Goal: Transaction & Acquisition: Purchase product/service

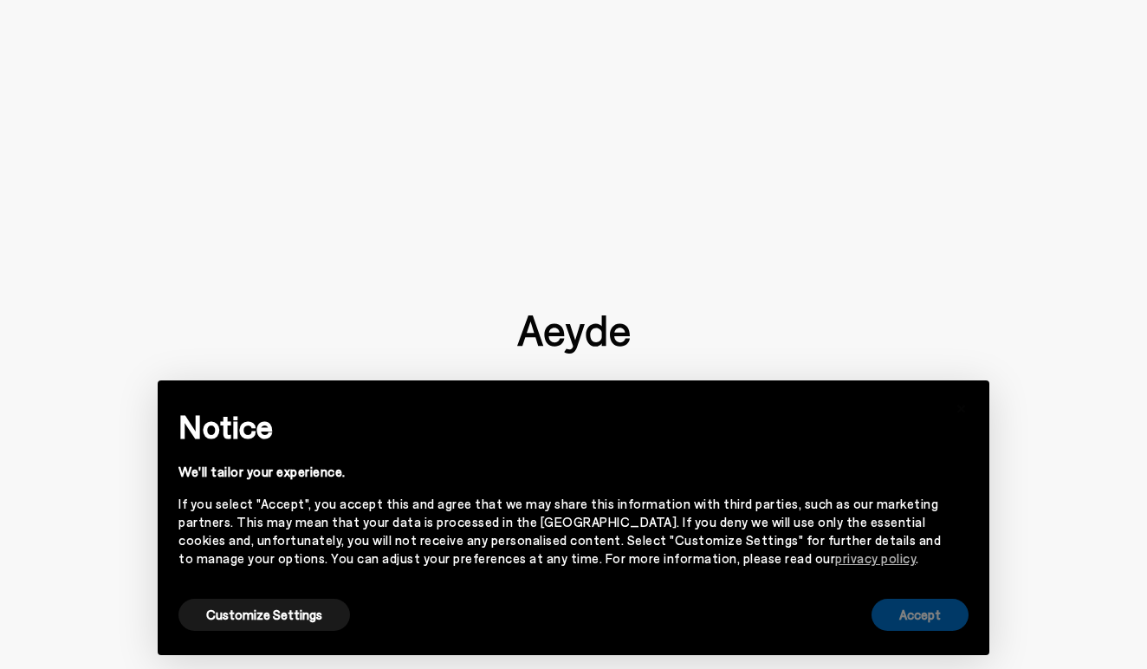
click at [909, 609] on button "Accept" at bounding box center [919, 614] width 97 height 32
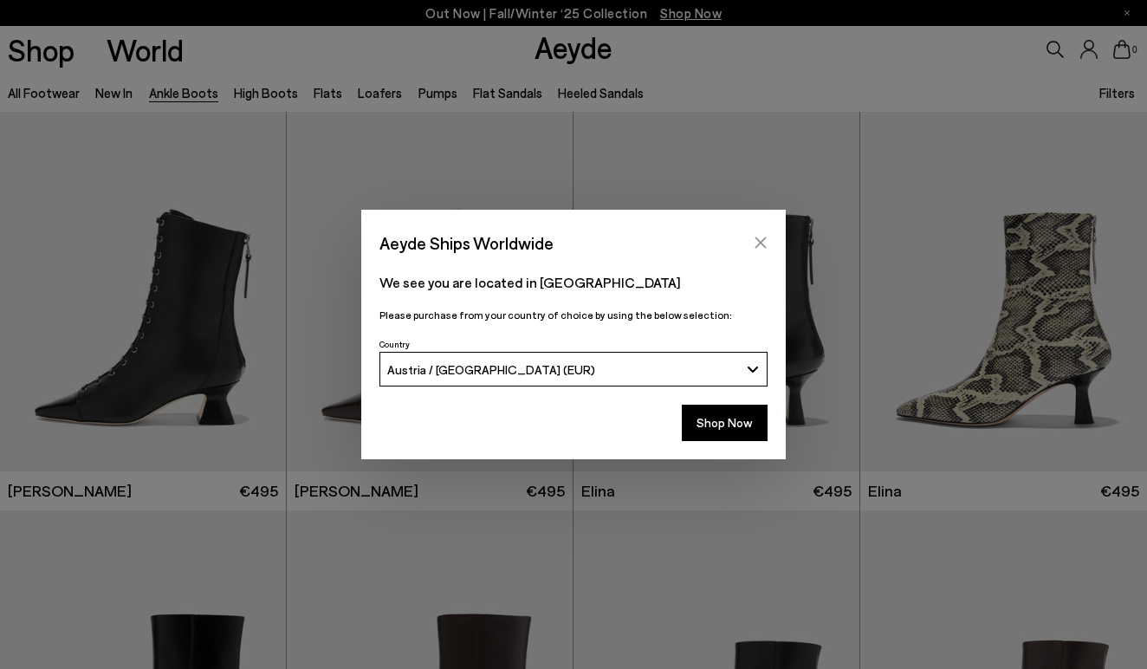
click at [762, 251] on button "Close" at bounding box center [760, 242] width 26 height 26
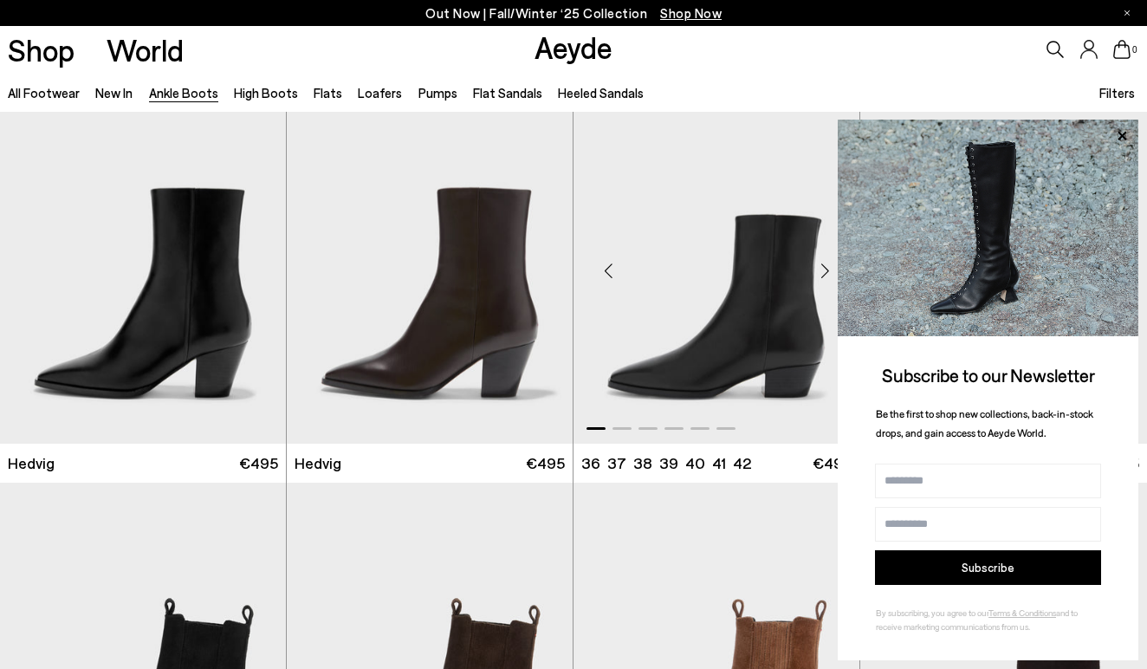
scroll to position [517, 0]
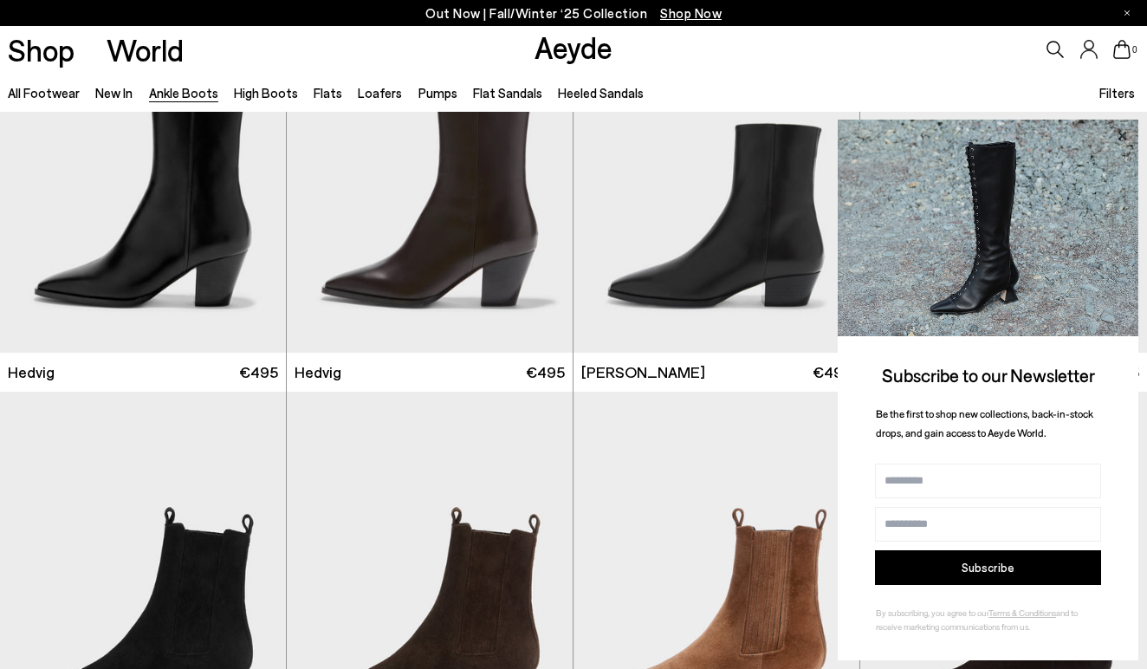
click at [1120, 133] on icon at bounding box center [1121, 136] width 23 height 23
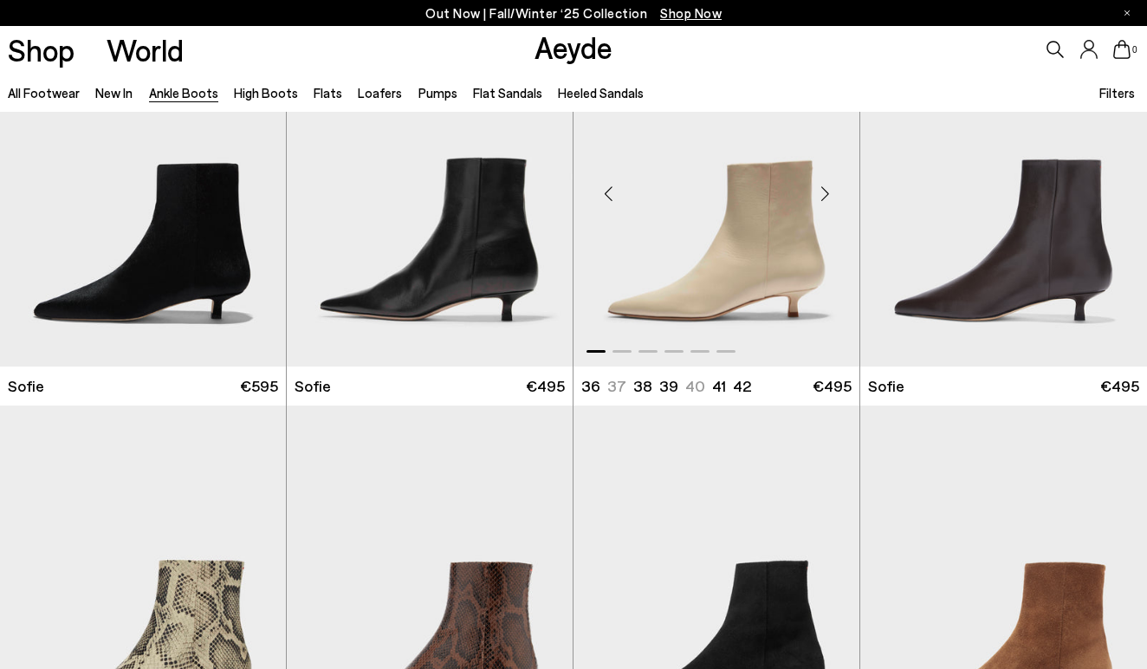
scroll to position [1180, 0]
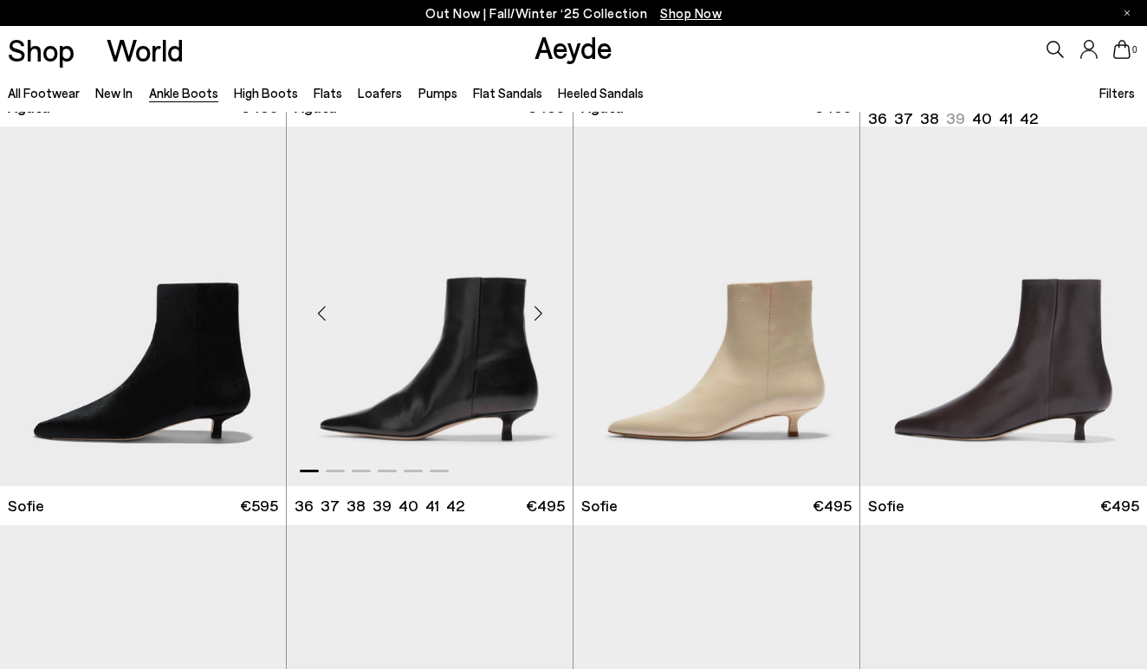
click at [539, 310] on div "Next slide" at bounding box center [538, 313] width 52 height 52
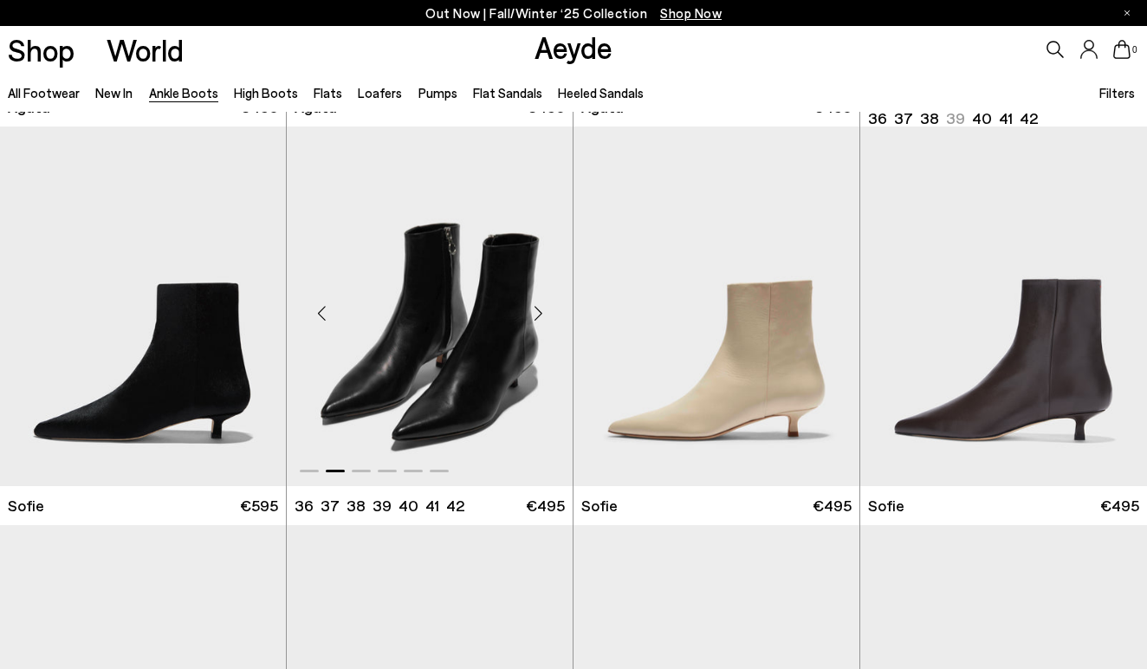
click at [539, 310] on div "Next slide" at bounding box center [538, 313] width 52 height 52
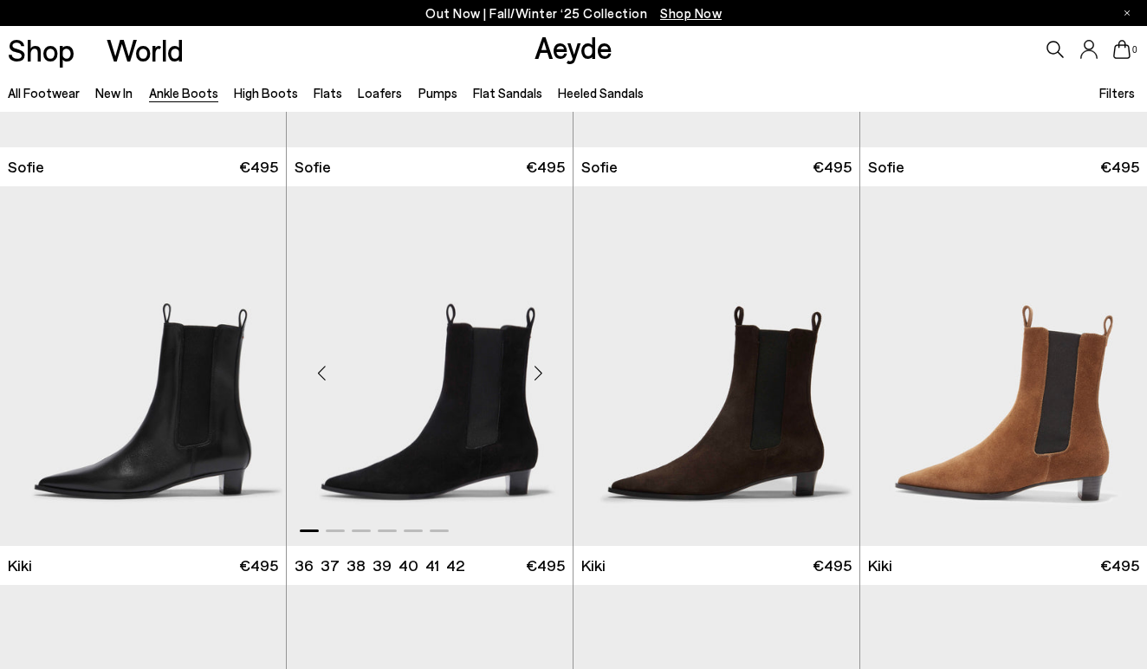
scroll to position [1919, 0]
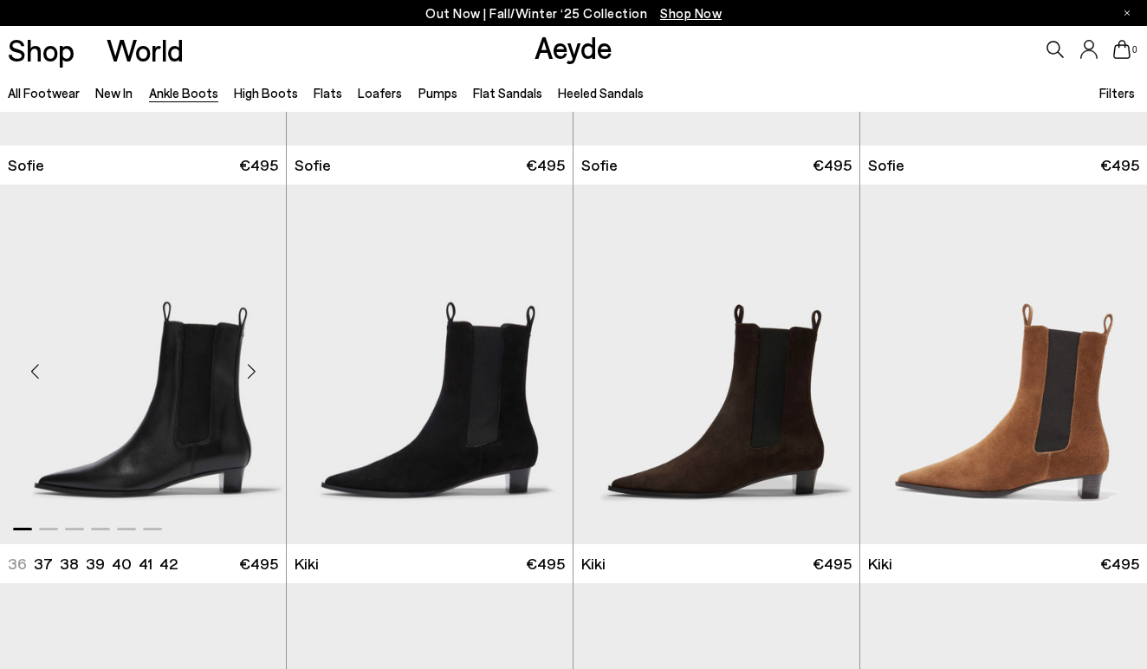
click at [259, 368] on div "Next slide" at bounding box center [251, 372] width 52 height 52
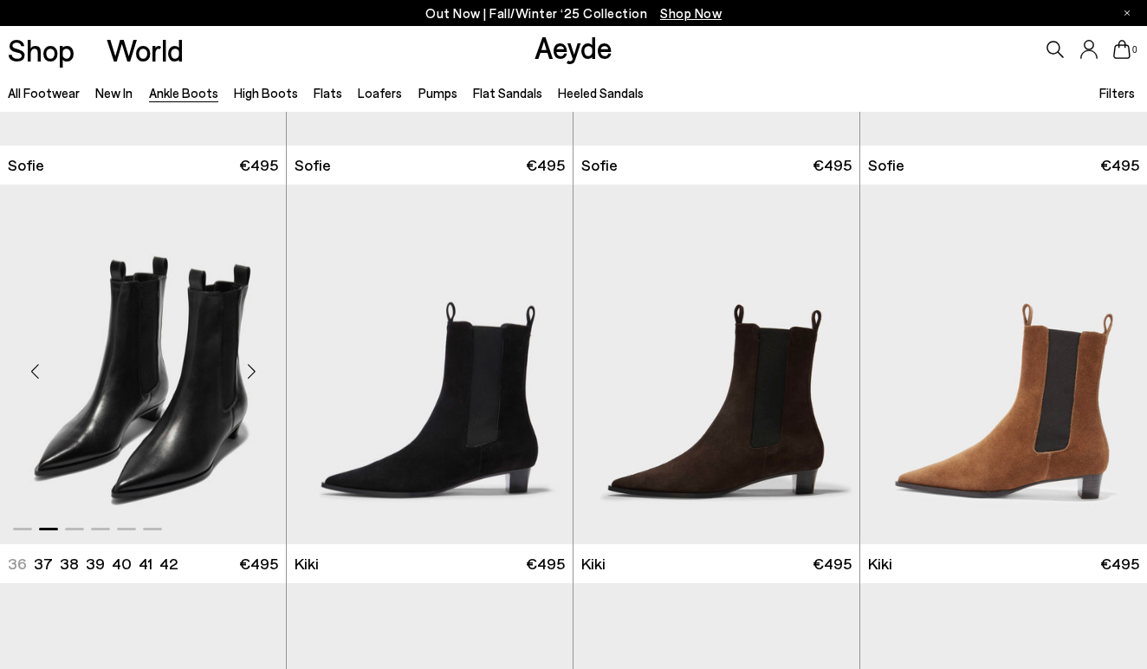
click at [259, 368] on div "Next slide" at bounding box center [251, 372] width 52 height 52
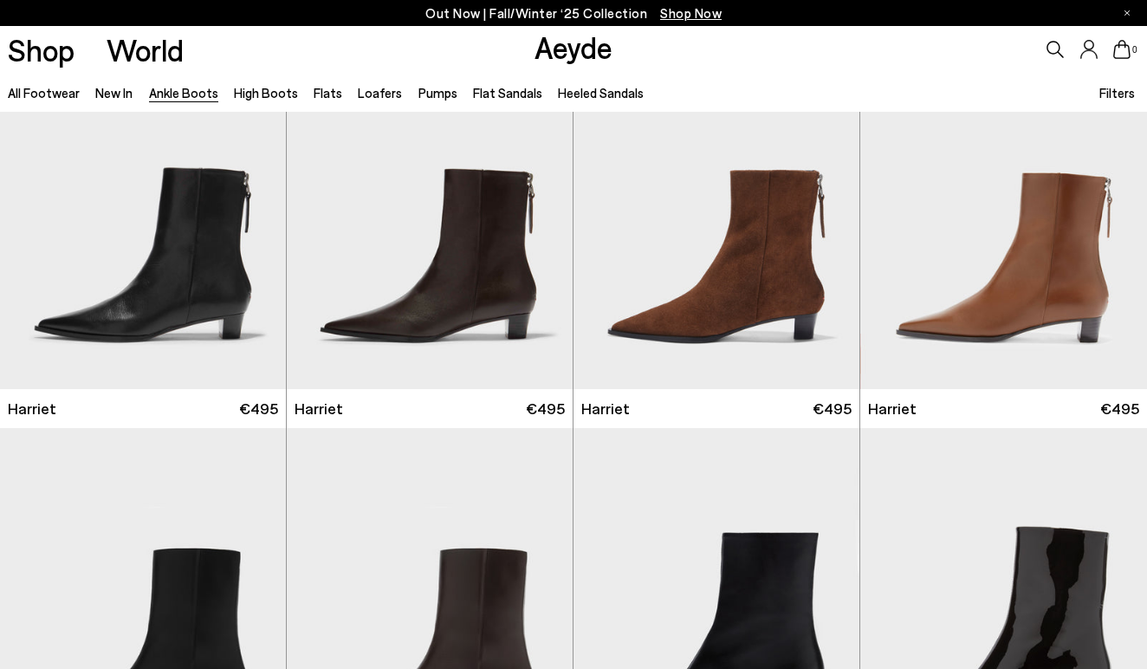
scroll to position [2477, 0]
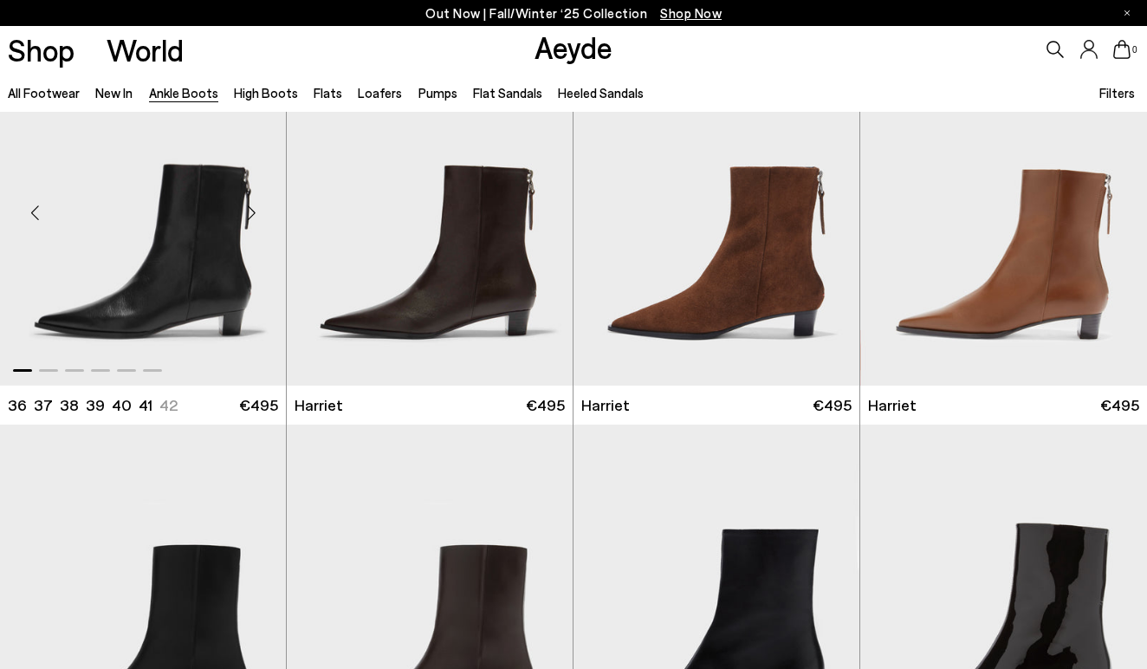
click at [253, 212] on div "Next slide" at bounding box center [251, 212] width 52 height 52
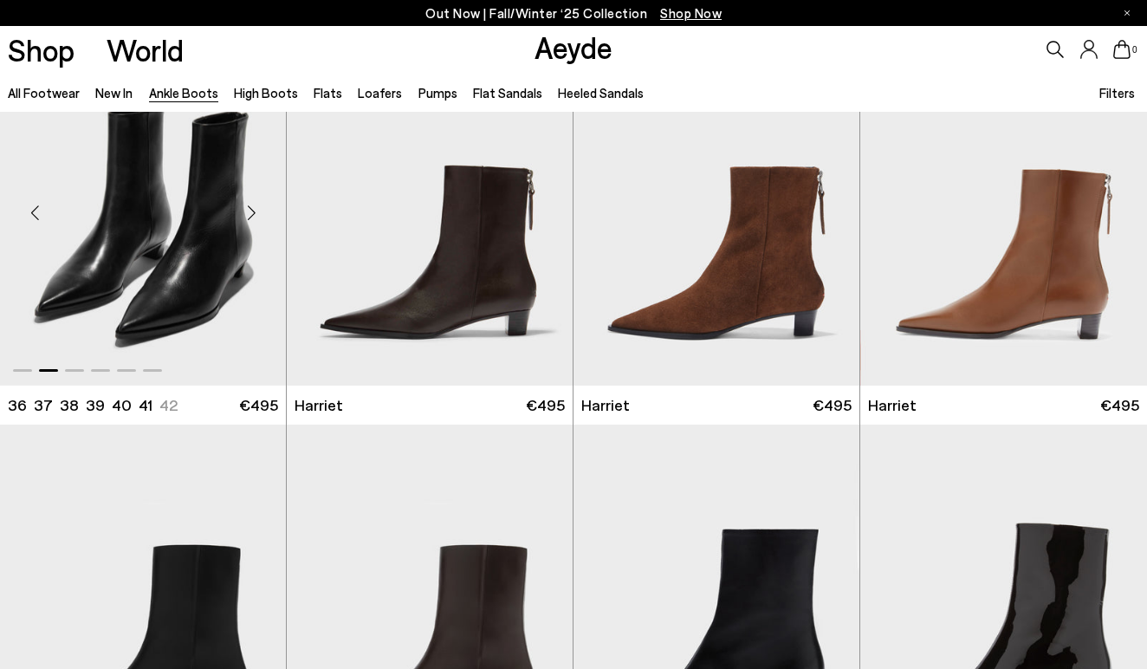
click at [253, 212] on div "Next slide" at bounding box center [251, 212] width 52 height 52
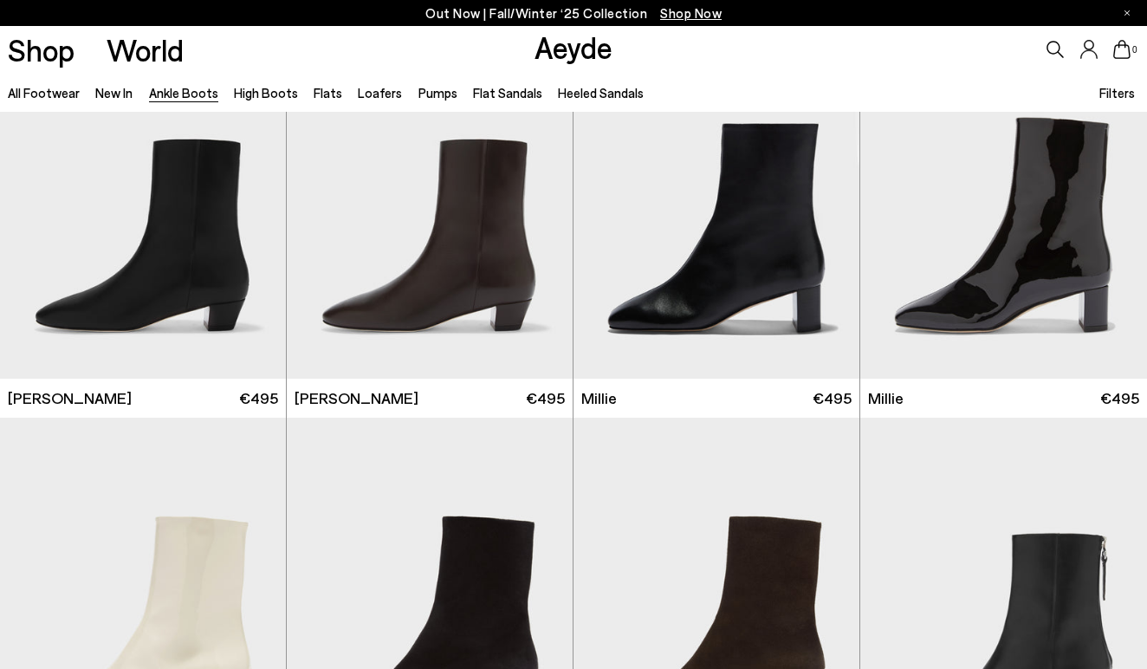
scroll to position [2893, 0]
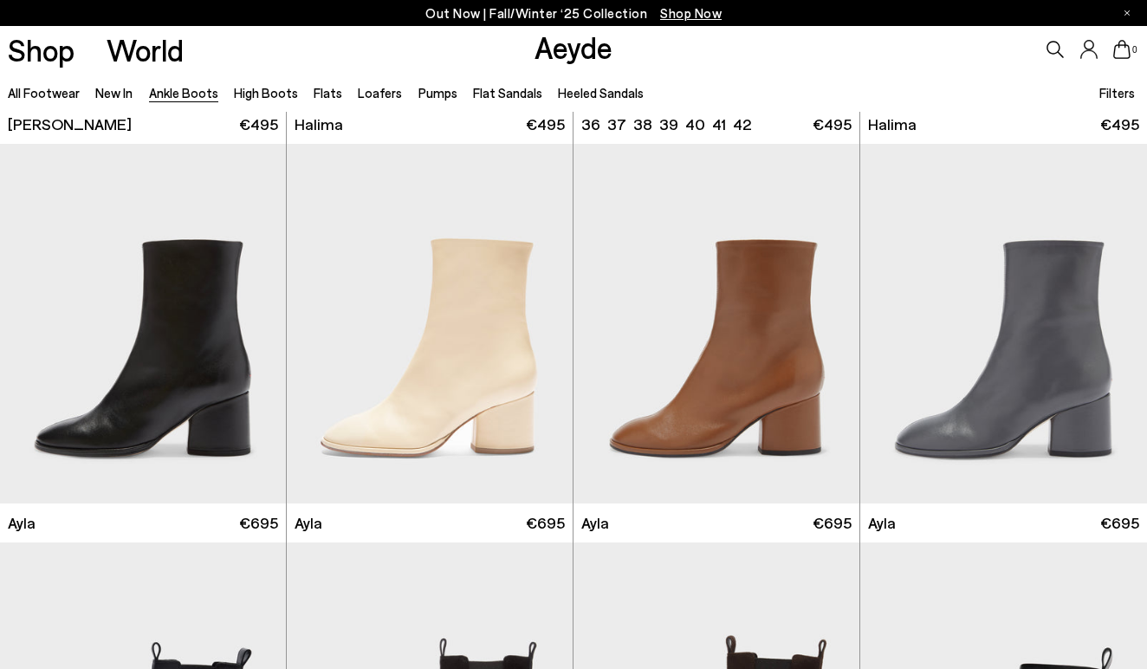
scroll to position [4357, 0]
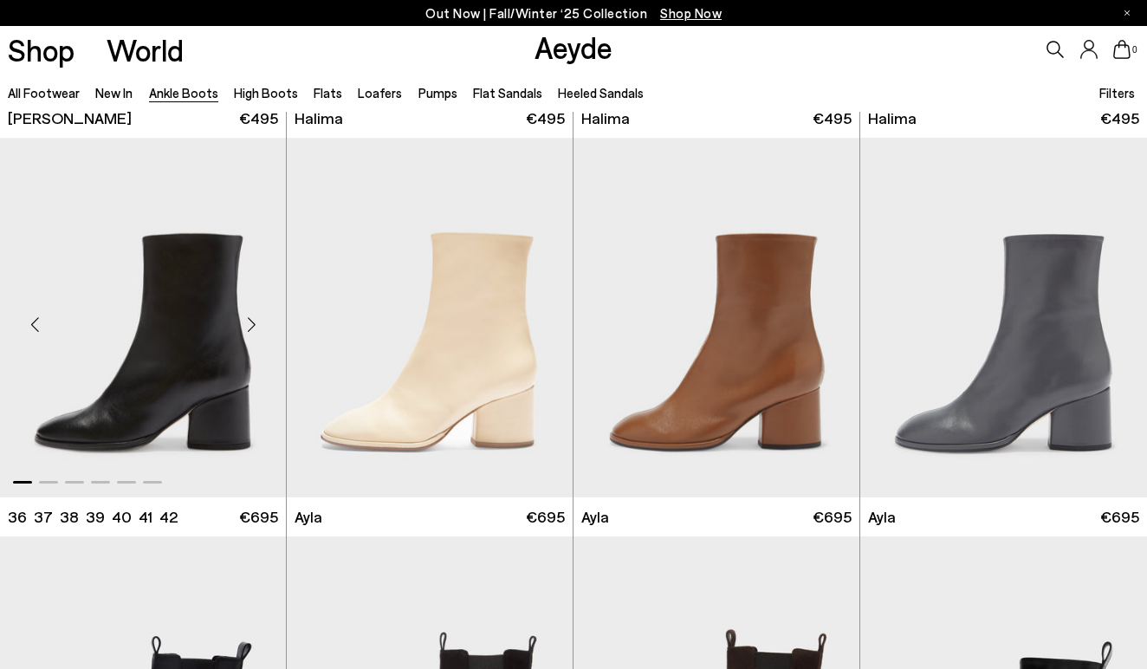
click at [254, 326] on div "Next slide" at bounding box center [251, 324] width 52 height 52
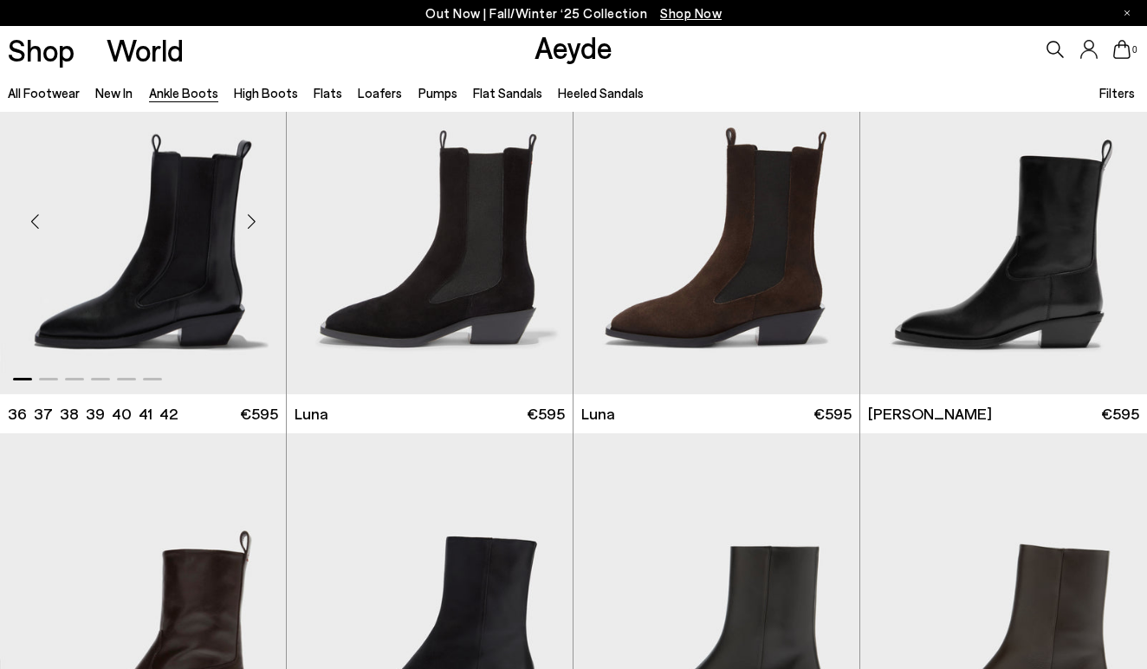
scroll to position [4860, 0]
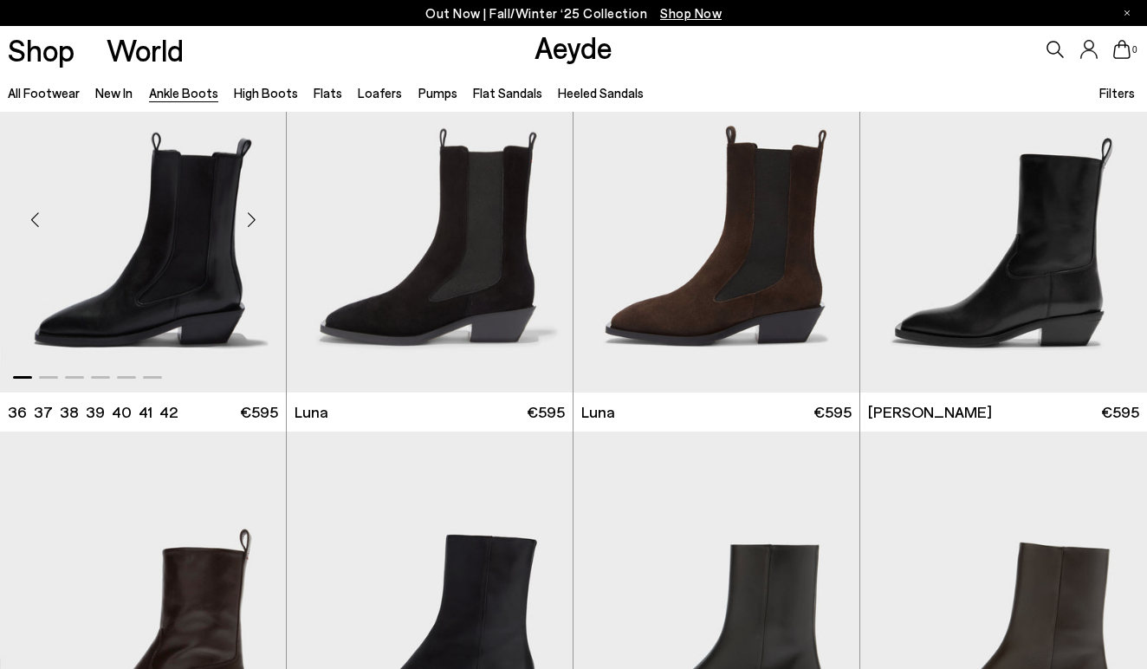
click at [248, 218] on div "Next slide" at bounding box center [251, 219] width 52 height 52
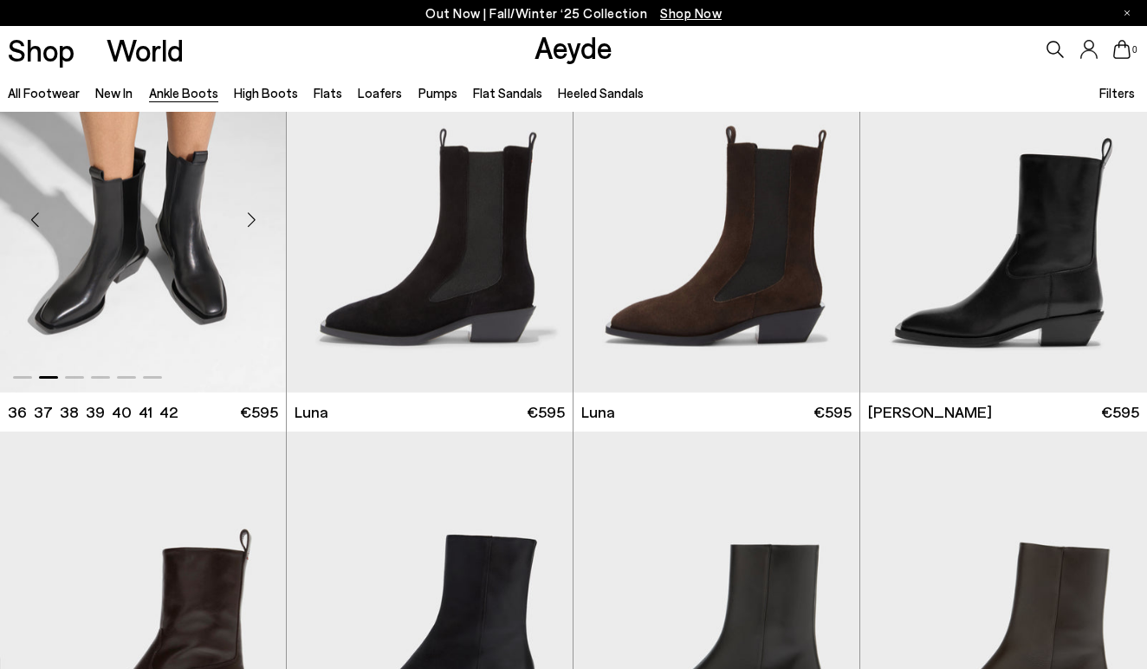
click at [39, 215] on div "Previous slide" at bounding box center [35, 219] width 52 height 52
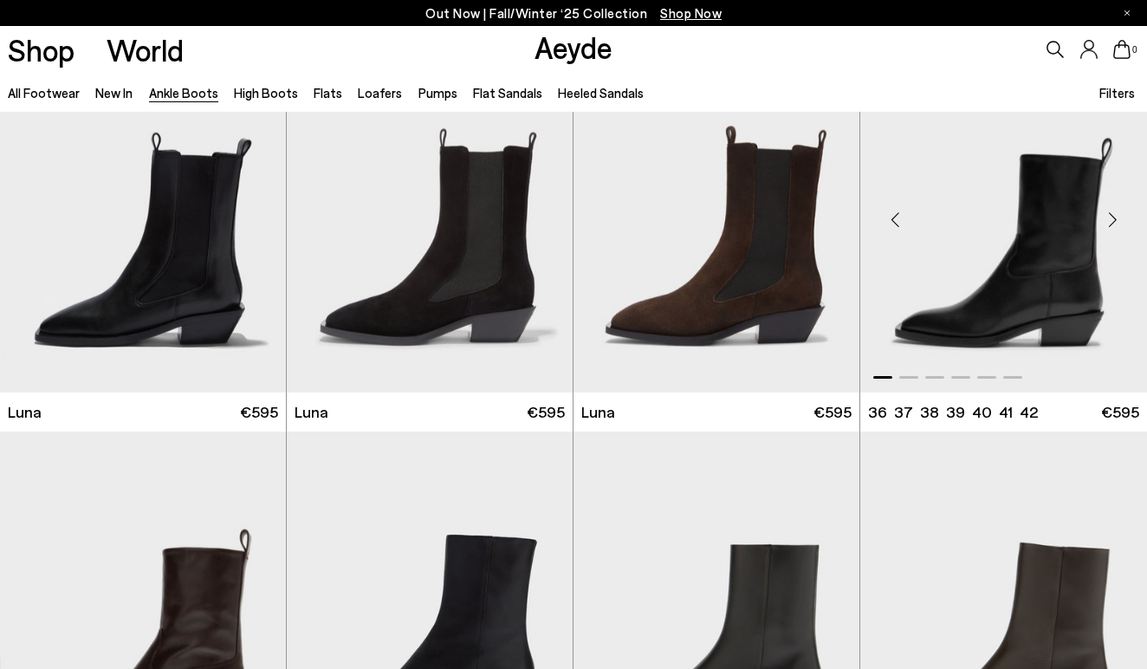
click at [1113, 211] on div "Next slide" at bounding box center [1112, 219] width 52 height 52
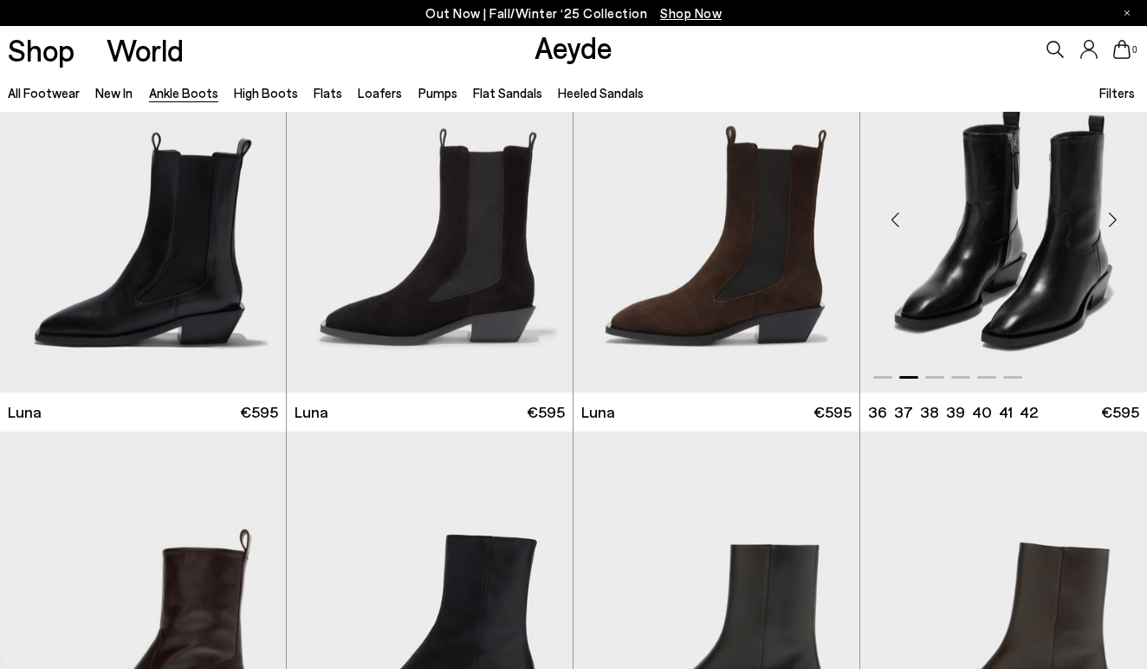
click at [1113, 211] on div "Next slide" at bounding box center [1112, 219] width 52 height 52
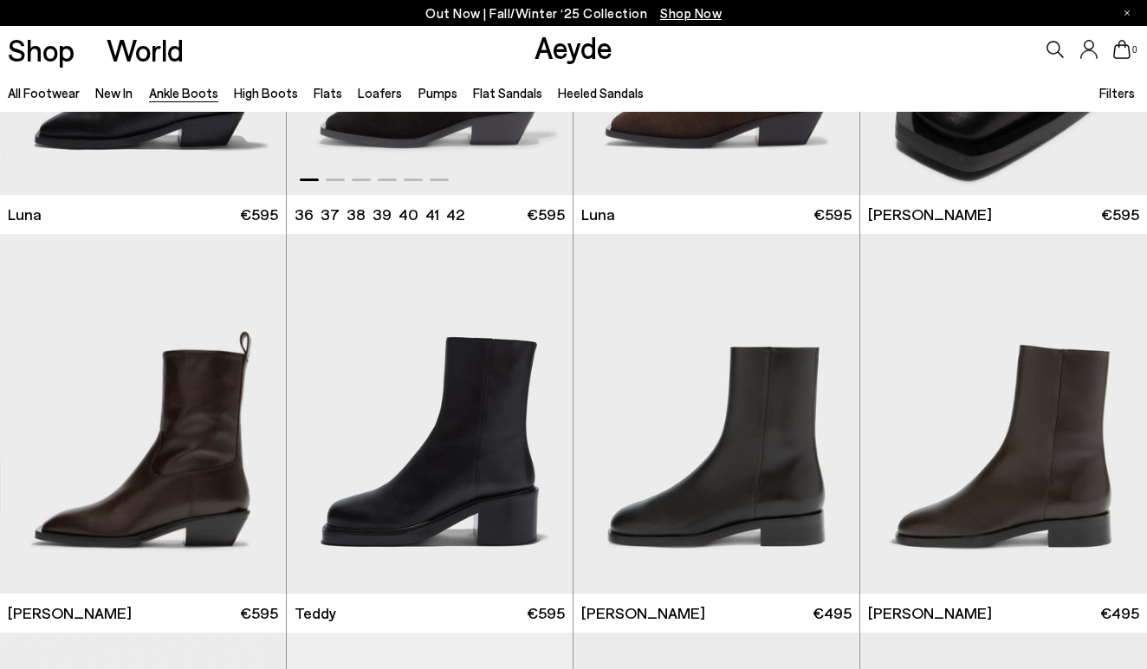
scroll to position [5066, 0]
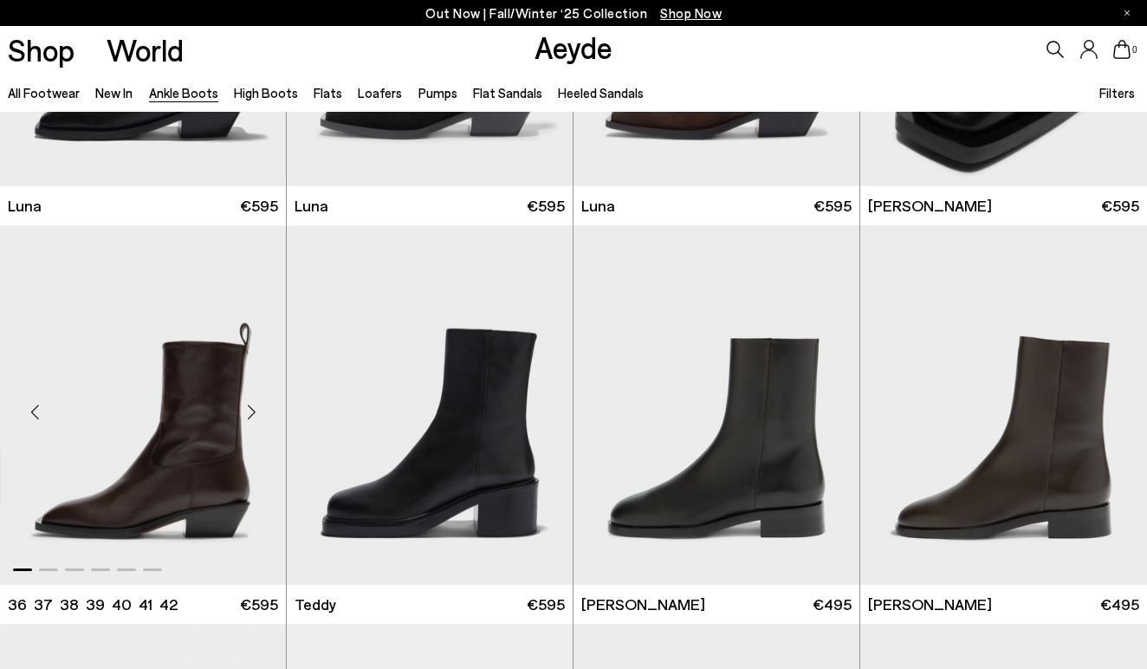
click at [257, 408] on div "Next slide" at bounding box center [251, 411] width 52 height 52
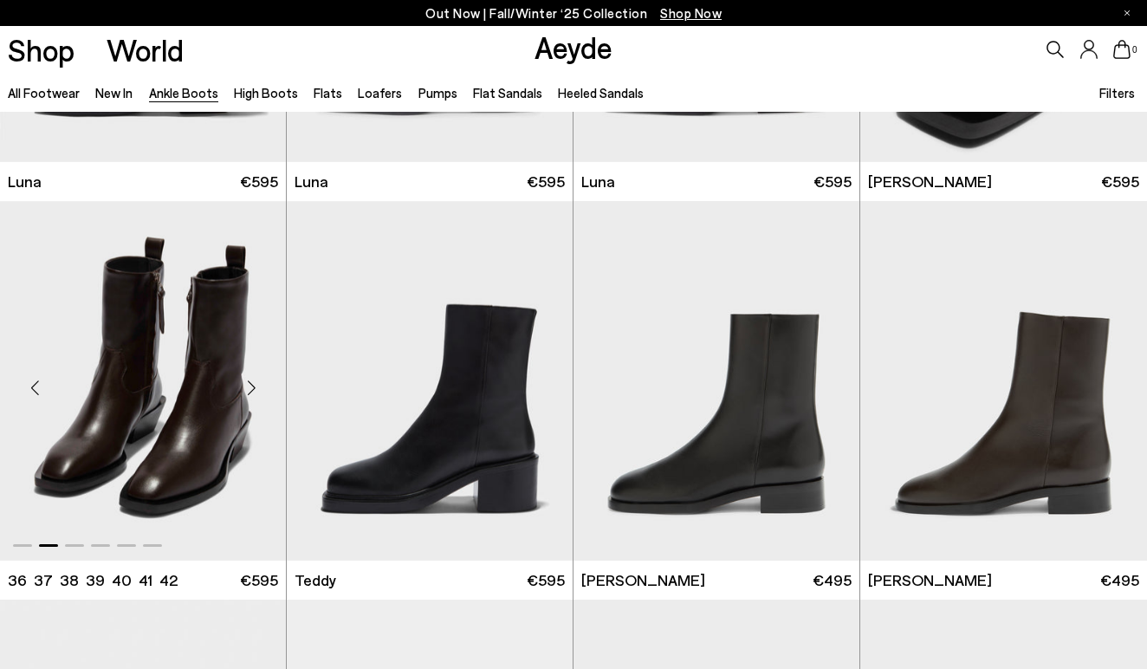
scroll to position [5116, 0]
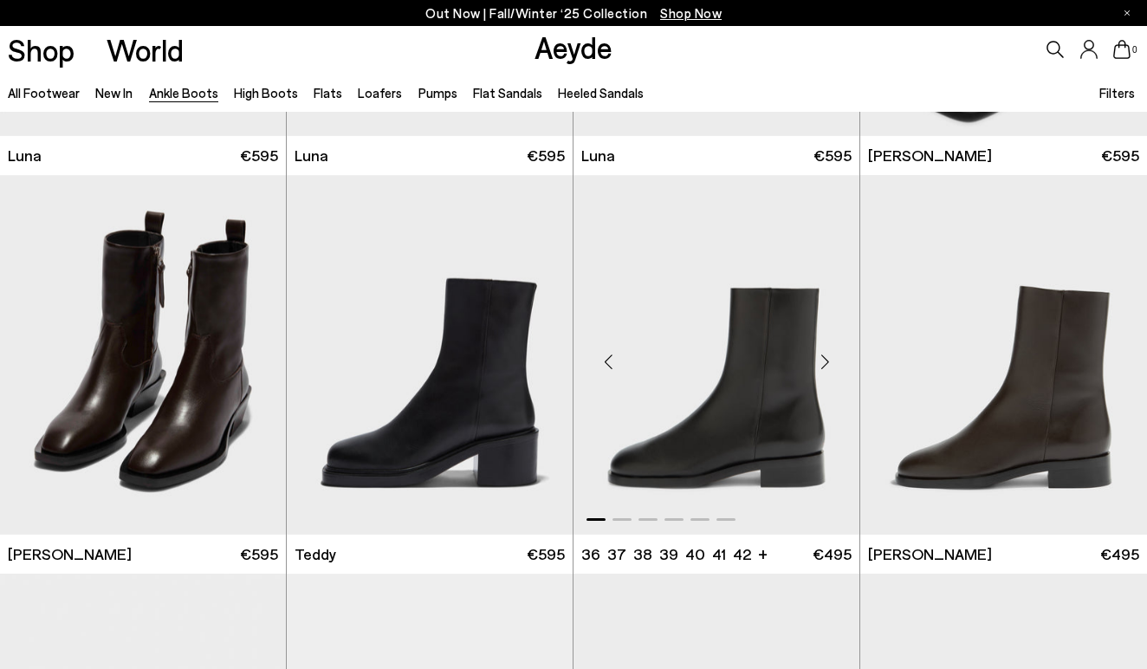
click at [817, 357] on div "Next slide" at bounding box center [824, 361] width 52 height 52
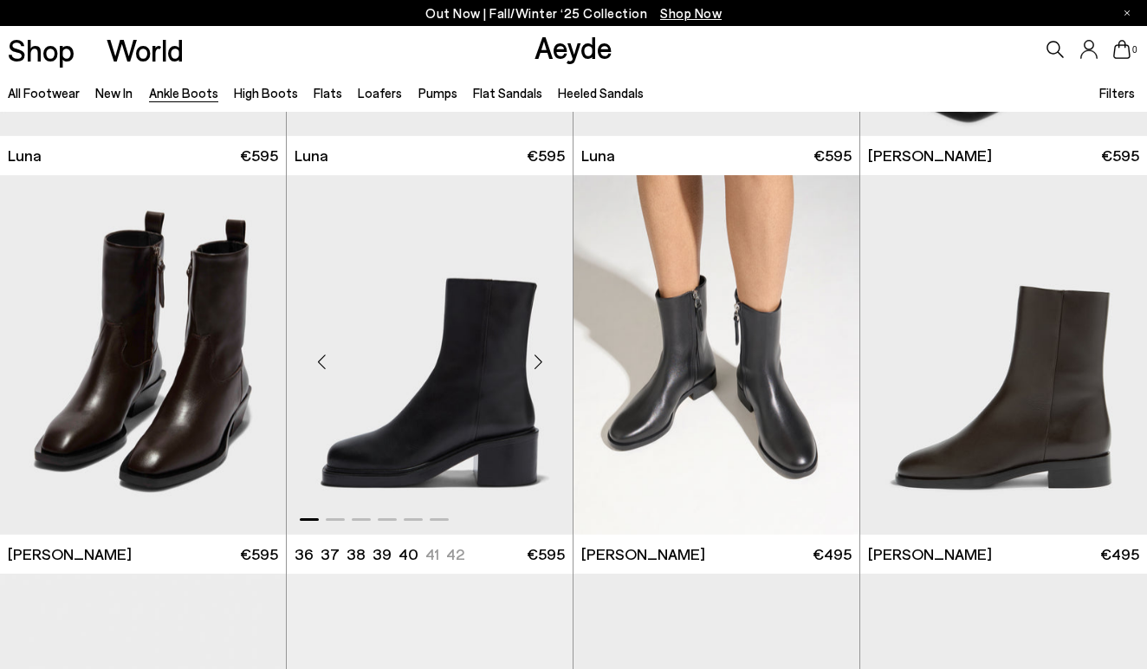
click at [539, 350] on div "Next slide" at bounding box center [538, 361] width 52 height 52
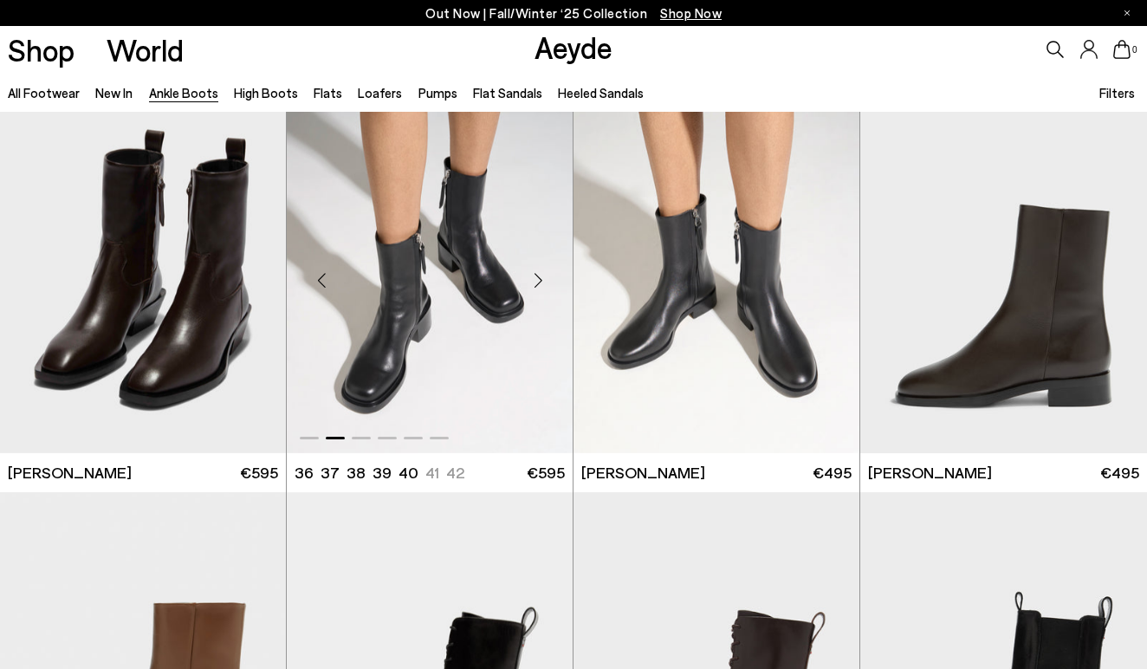
scroll to position [5199, 0]
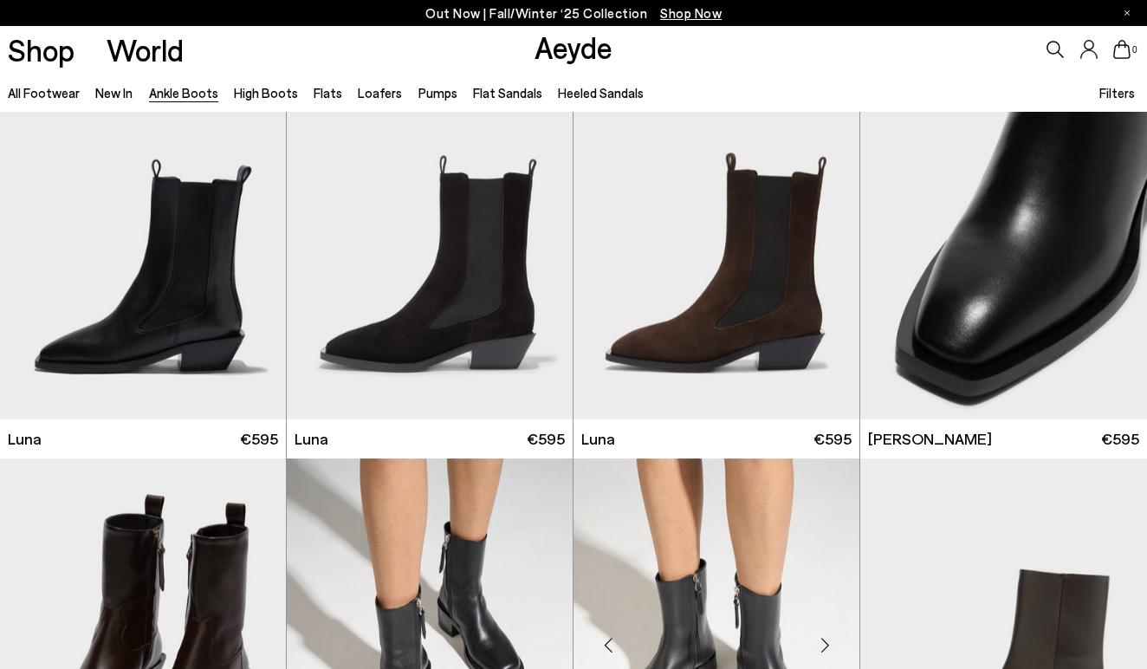
scroll to position [4823, 0]
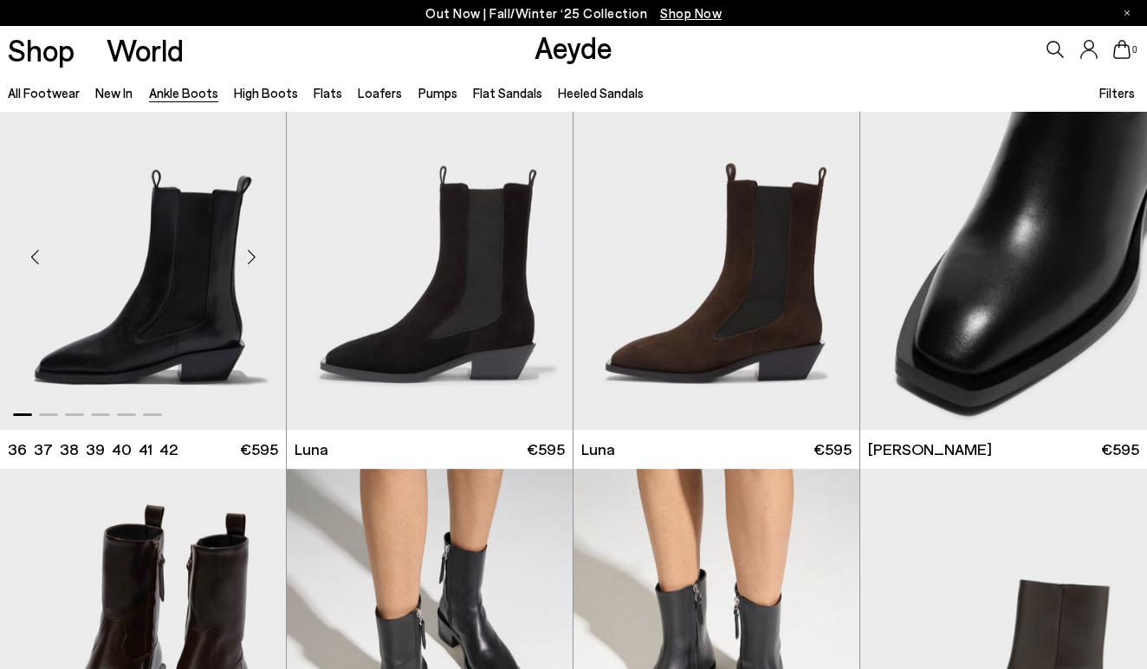
click at [246, 255] on div "Next slide" at bounding box center [251, 256] width 52 height 52
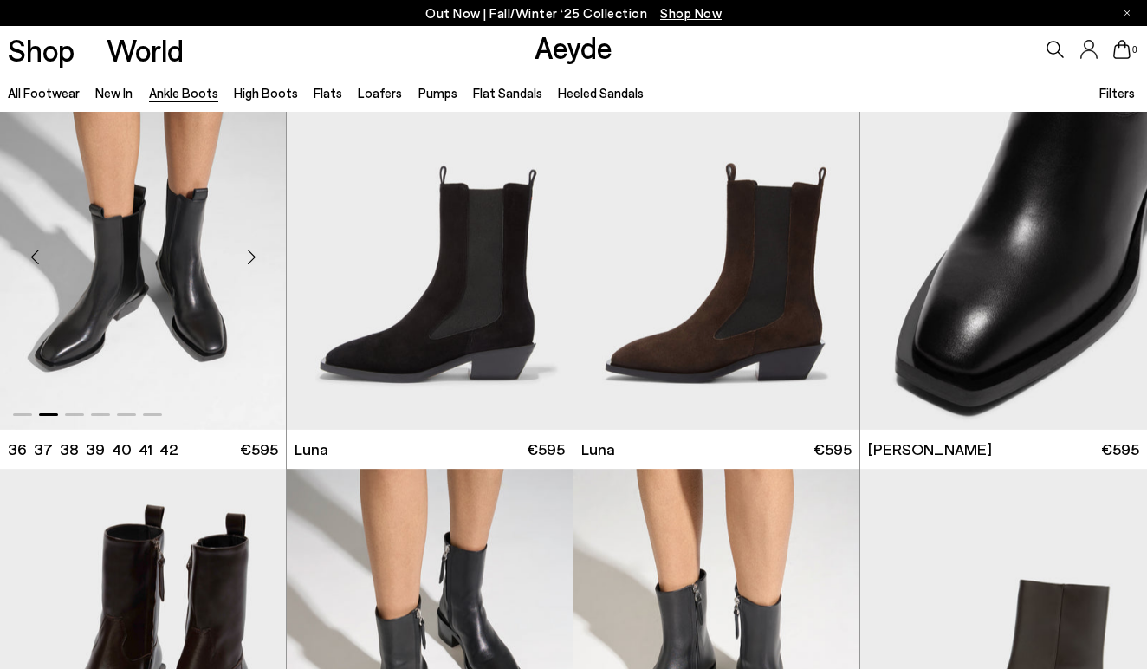
click at [246, 255] on div "Next slide" at bounding box center [251, 256] width 52 height 52
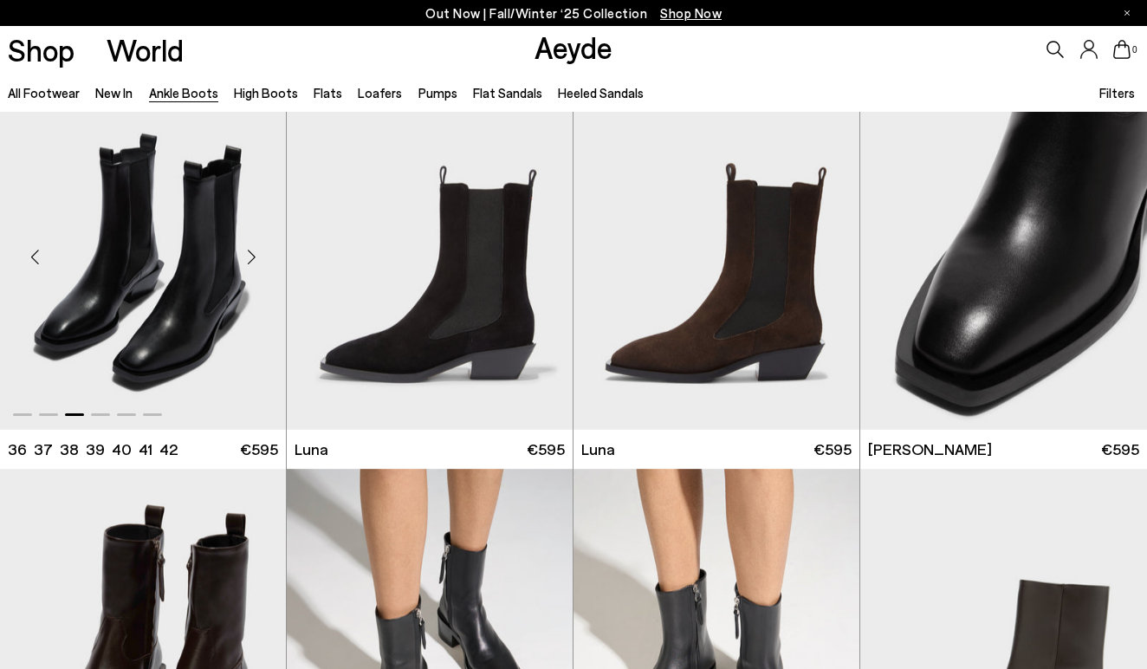
click at [246, 255] on div "Next slide" at bounding box center [251, 256] width 52 height 52
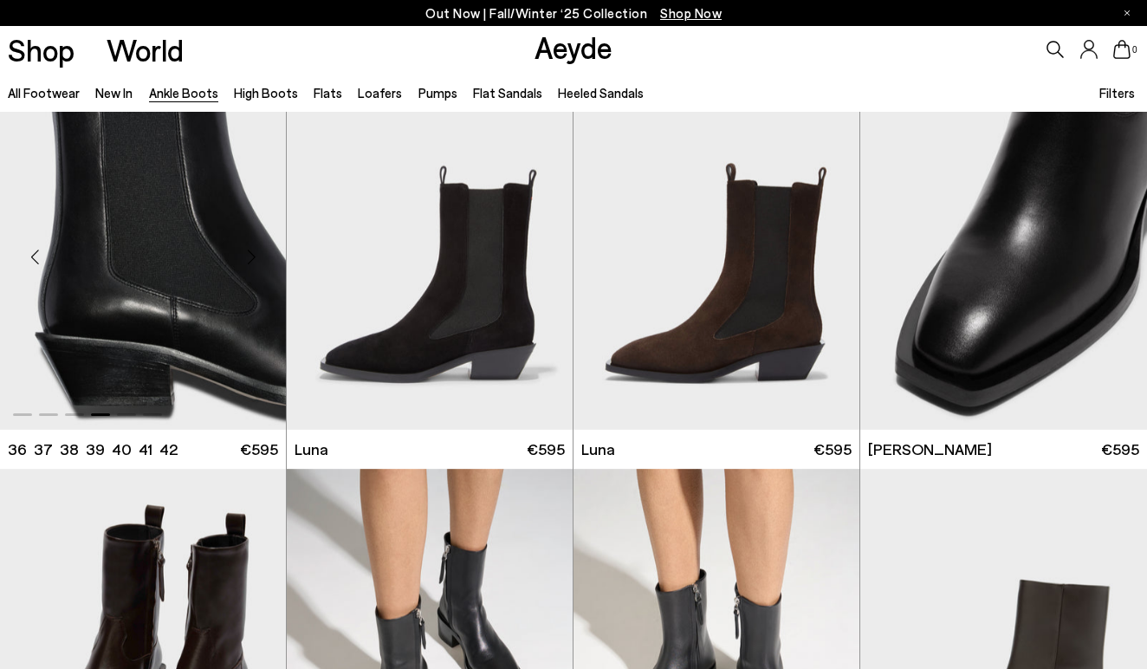
click at [246, 255] on div "Next slide" at bounding box center [251, 256] width 52 height 52
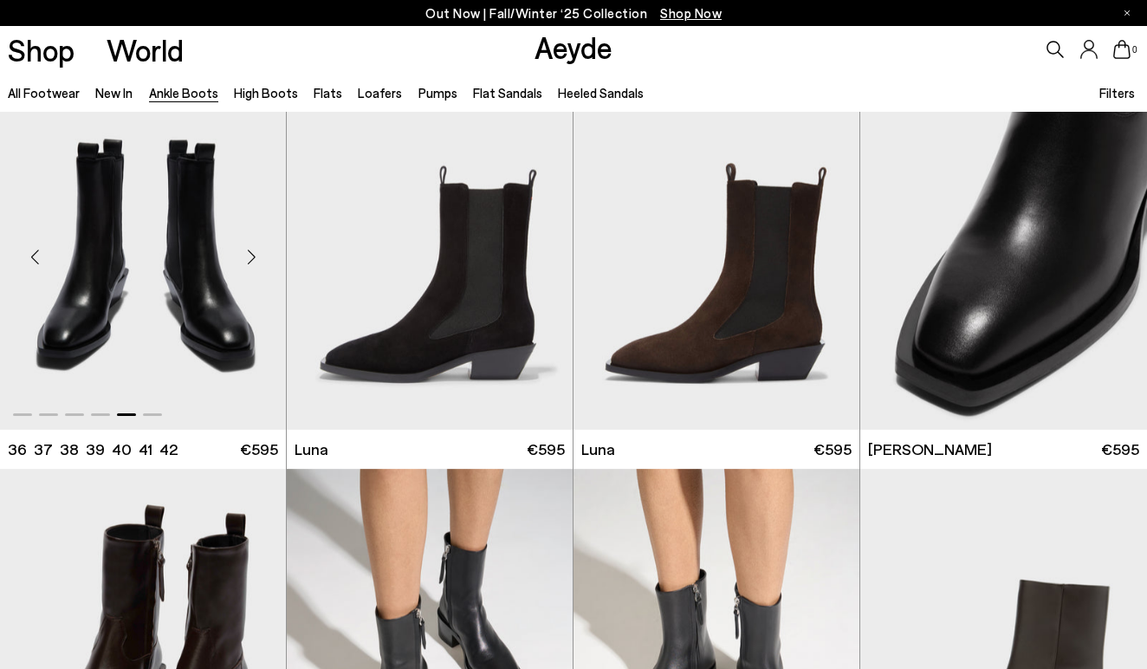
click at [246, 255] on div "Next slide" at bounding box center [251, 256] width 52 height 52
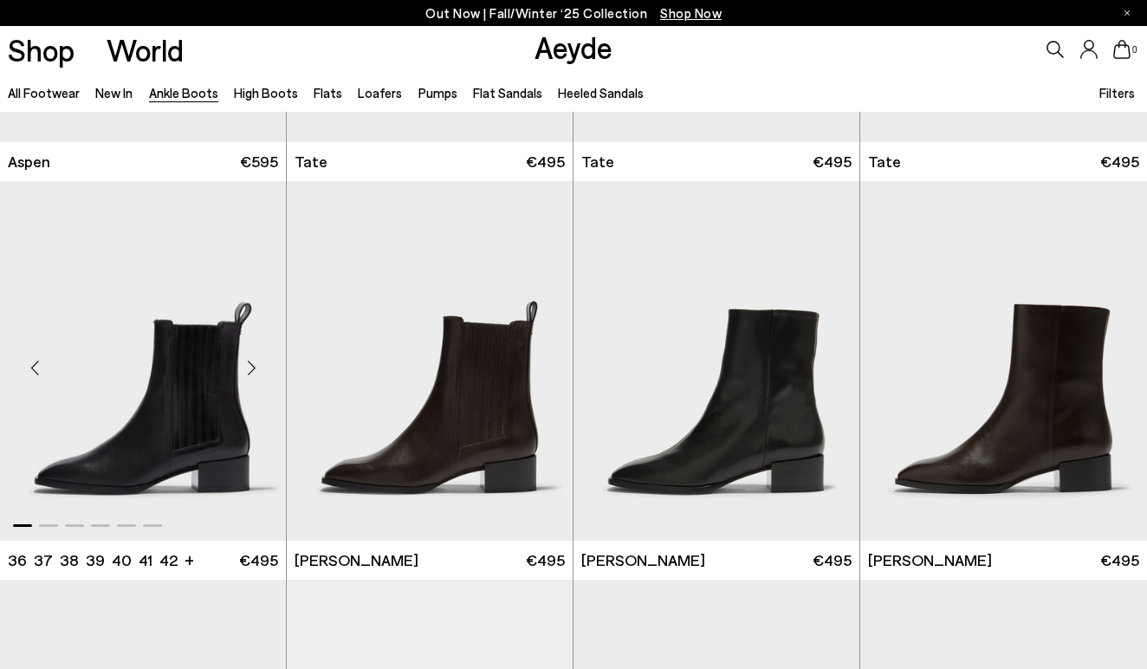
scroll to position [6774, 0]
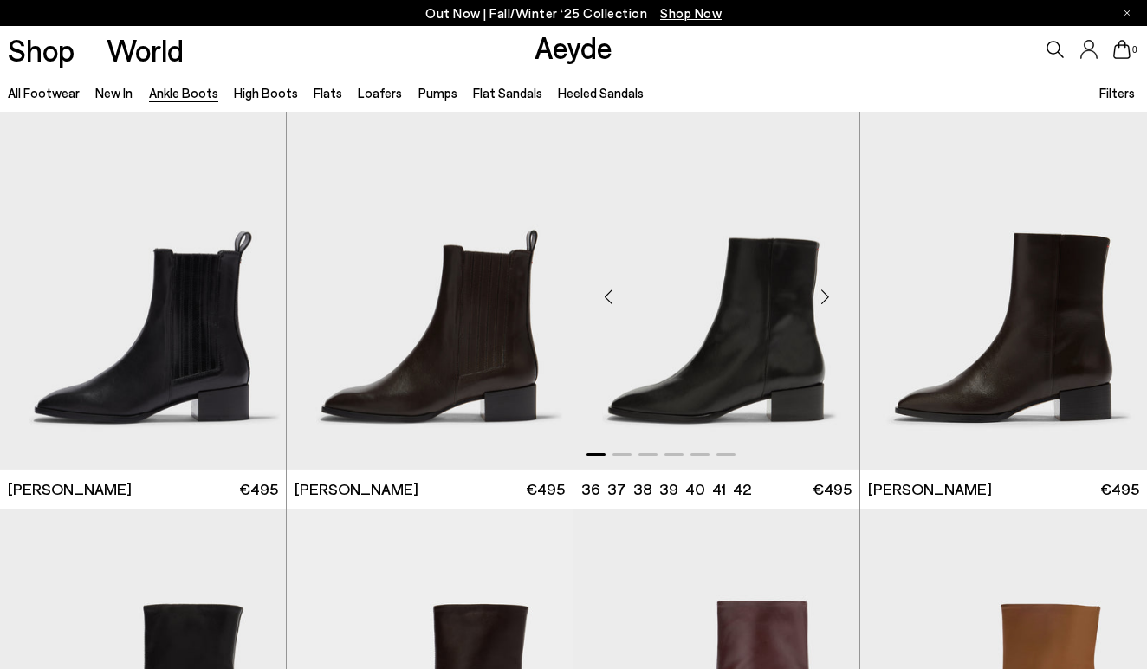
click at [826, 294] on div "Next slide" at bounding box center [824, 296] width 52 height 52
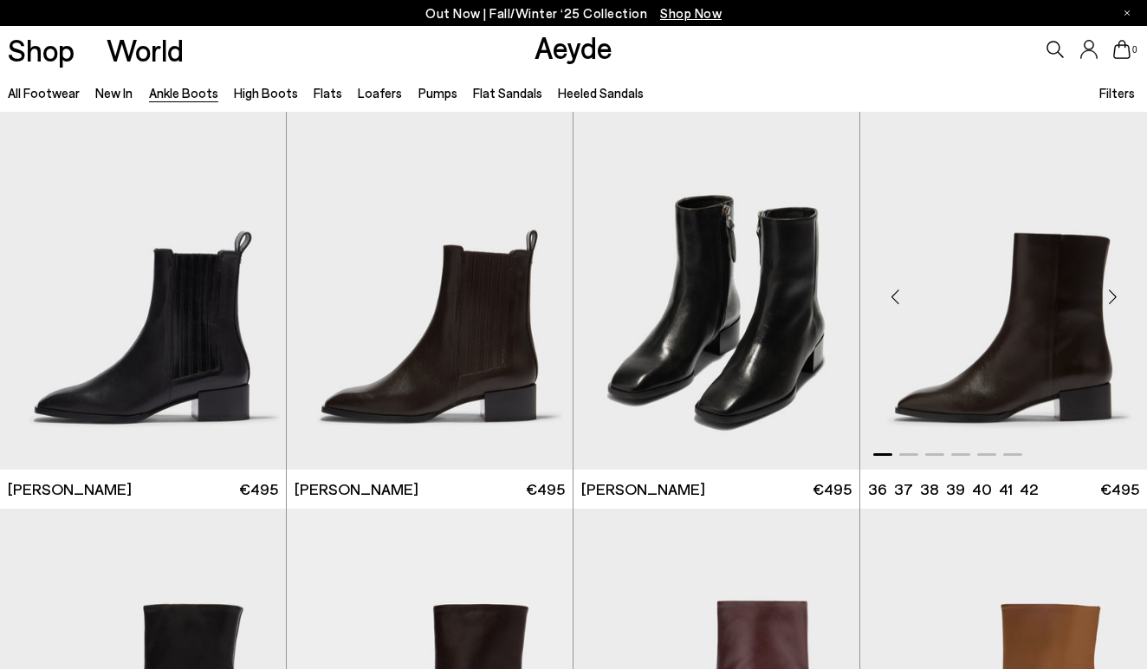
click at [1105, 293] on div "Next slide" at bounding box center [1112, 296] width 52 height 52
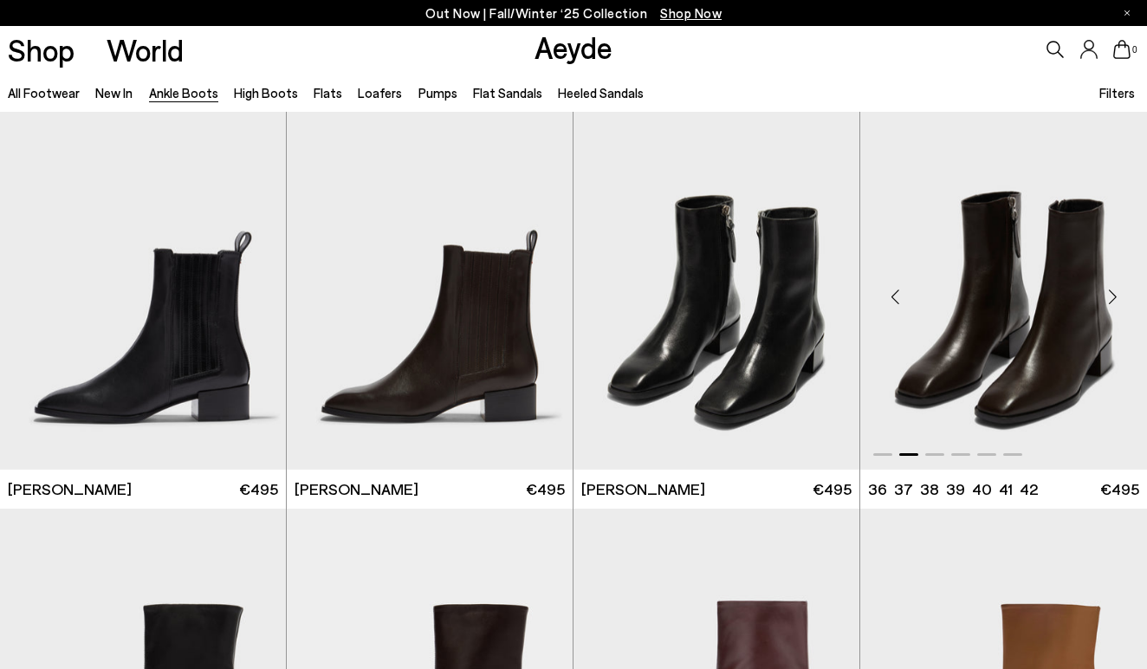
click at [1105, 293] on div "Next slide" at bounding box center [1112, 296] width 52 height 52
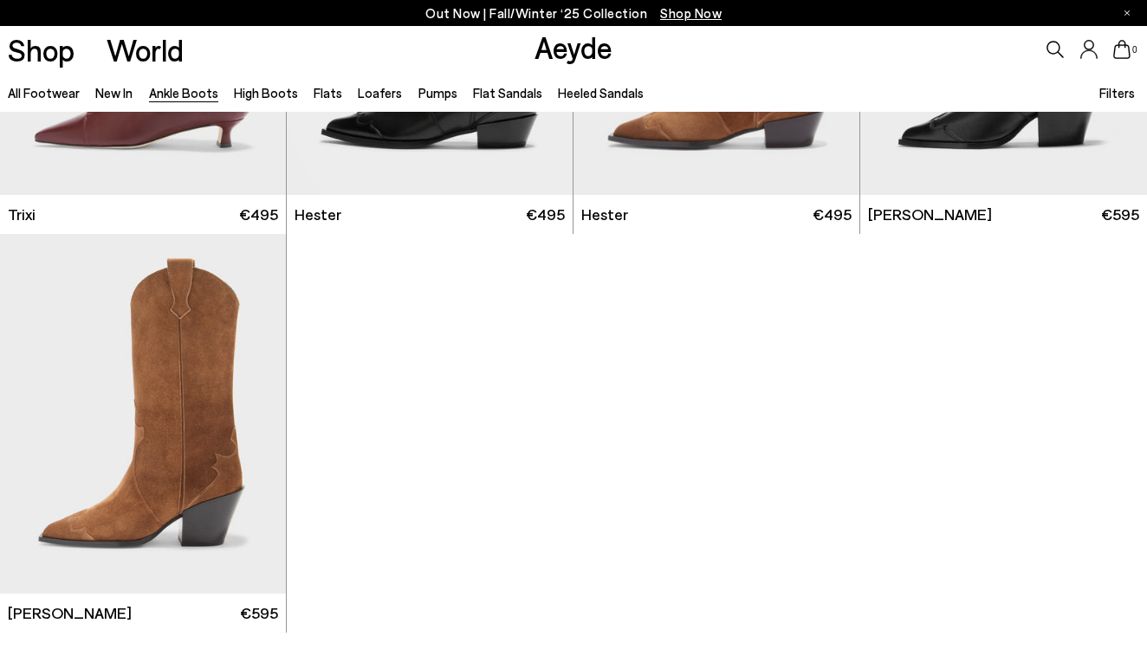
scroll to position [8260, 0]
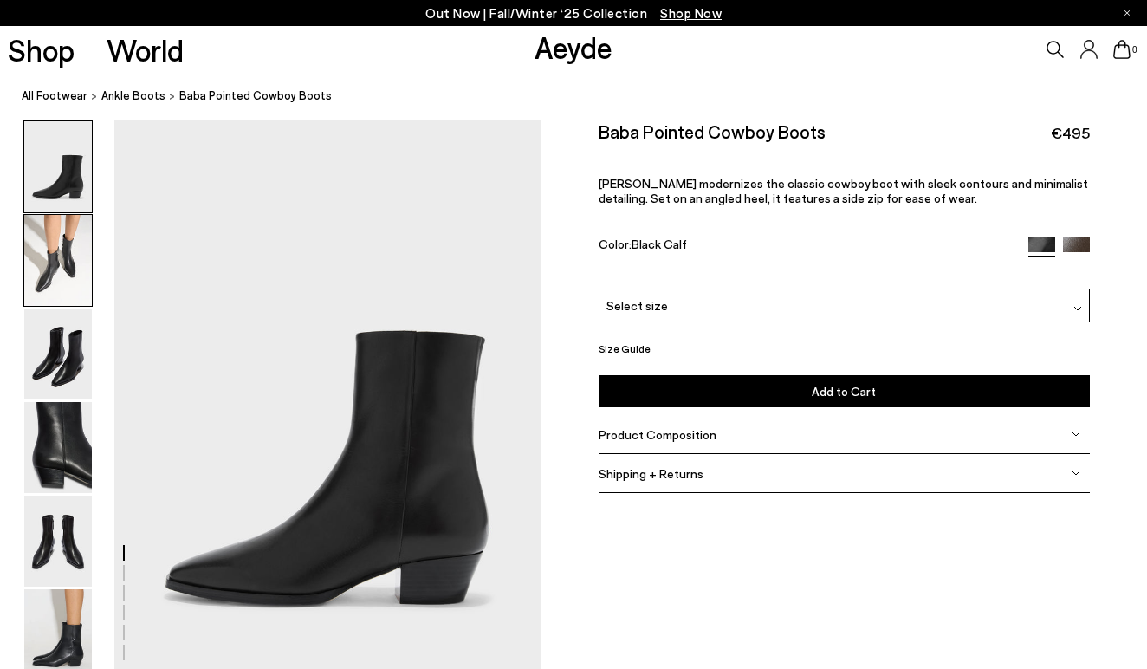
click at [61, 269] on img at bounding box center [58, 260] width 68 height 91
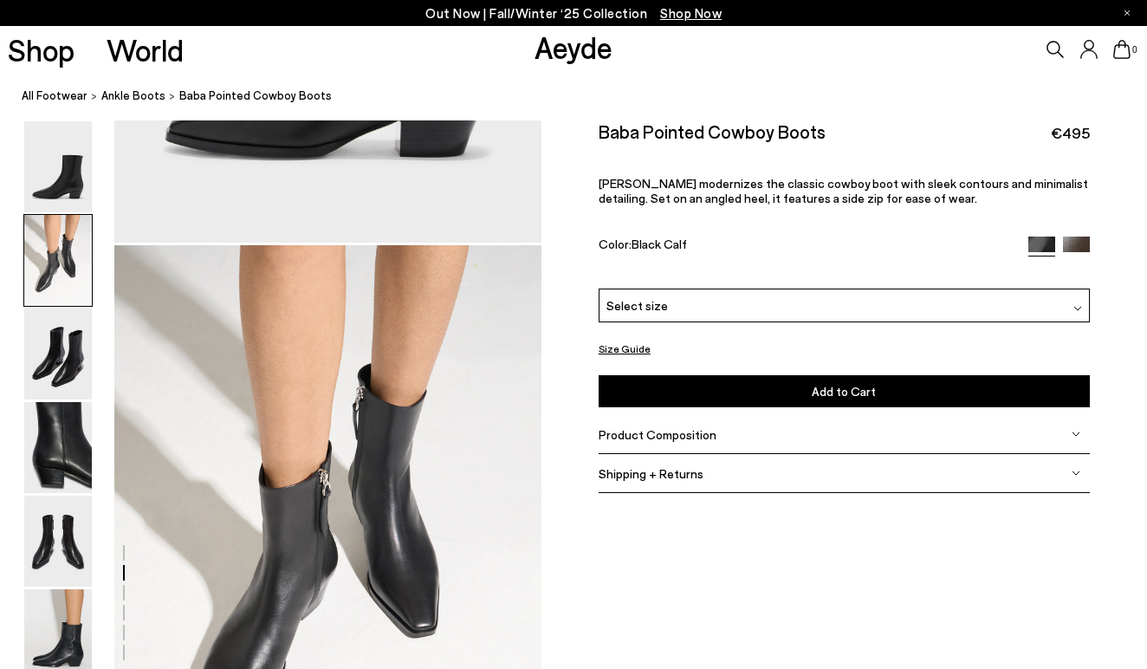
scroll to position [572, 0]
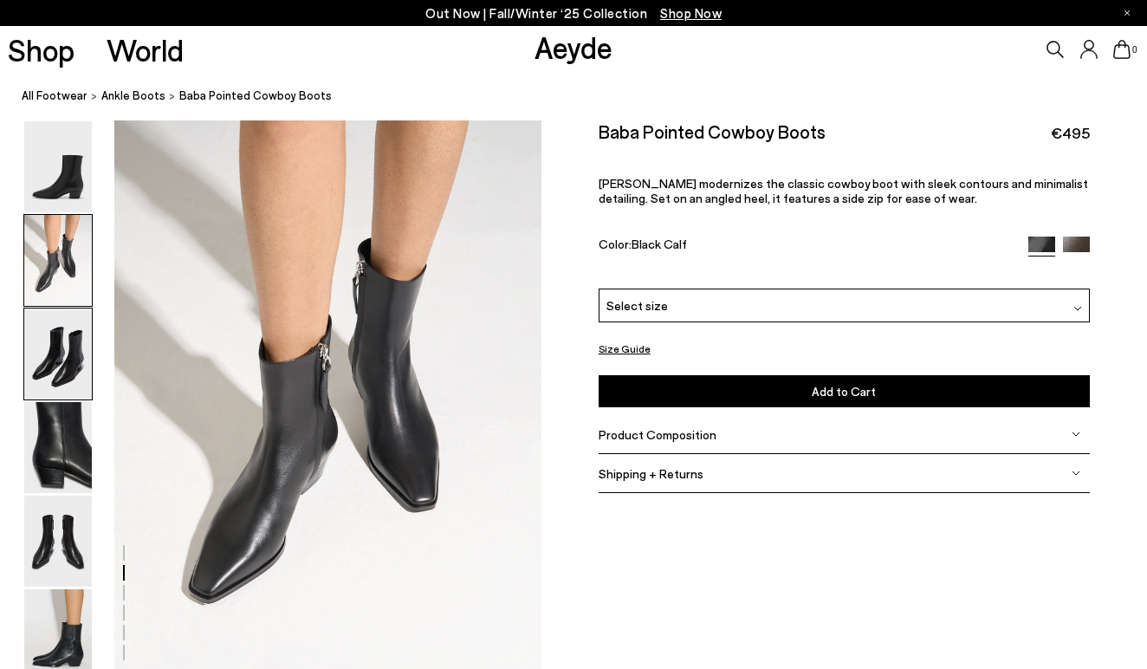
click at [59, 347] on img at bounding box center [58, 353] width 68 height 91
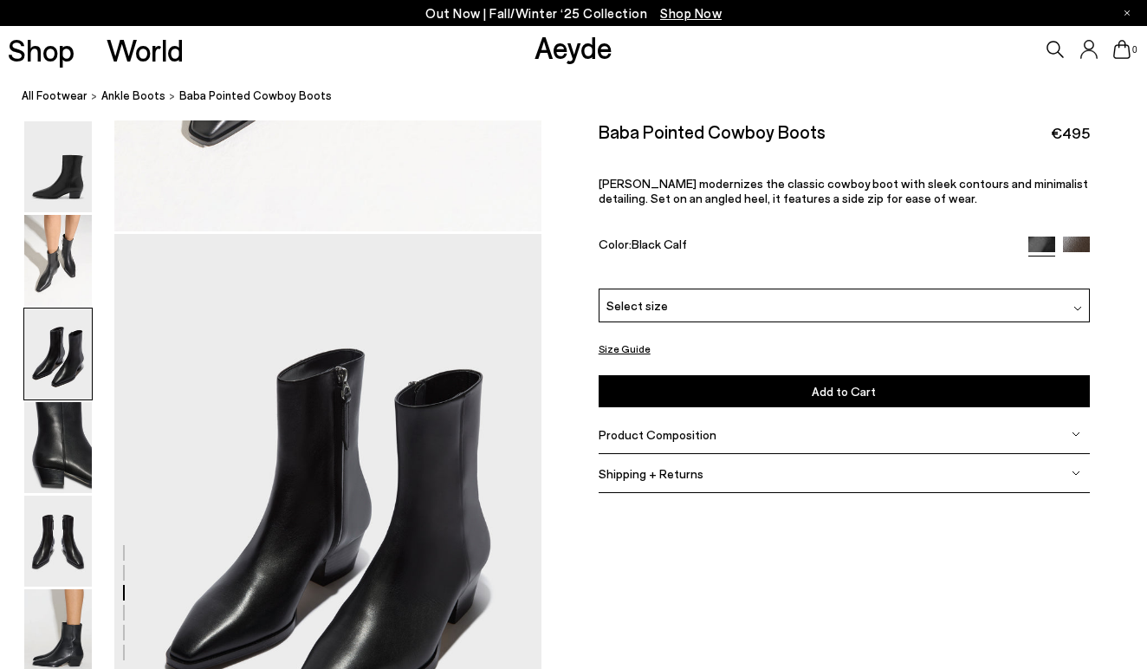
scroll to position [1143, 0]
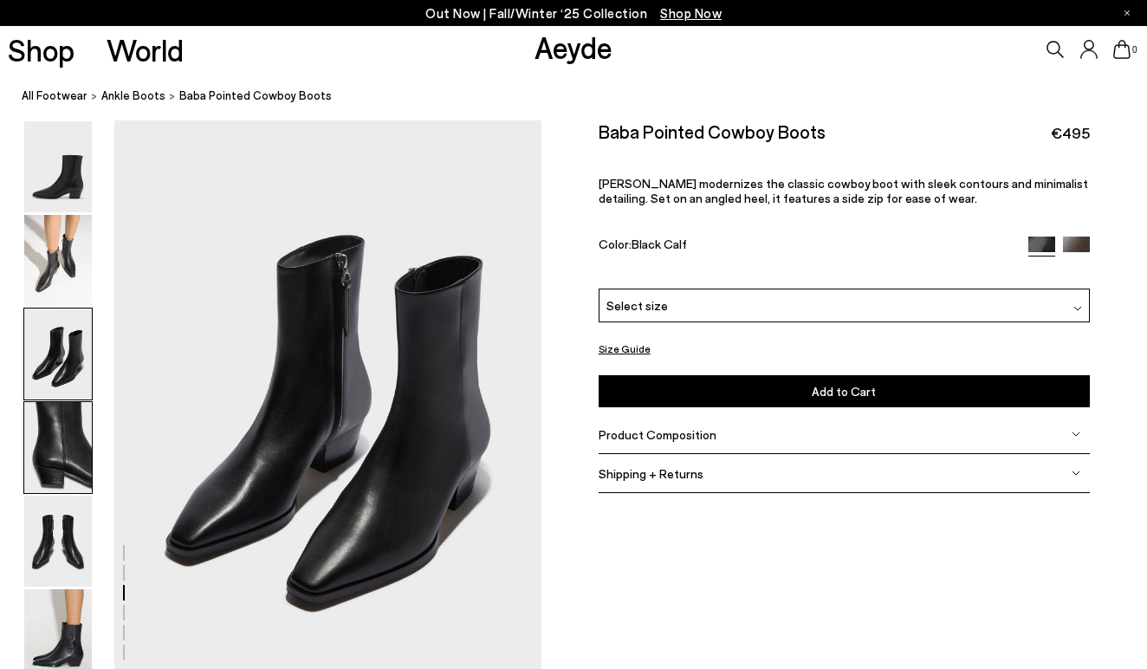
click at [69, 474] on img at bounding box center [58, 447] width 68 height 91
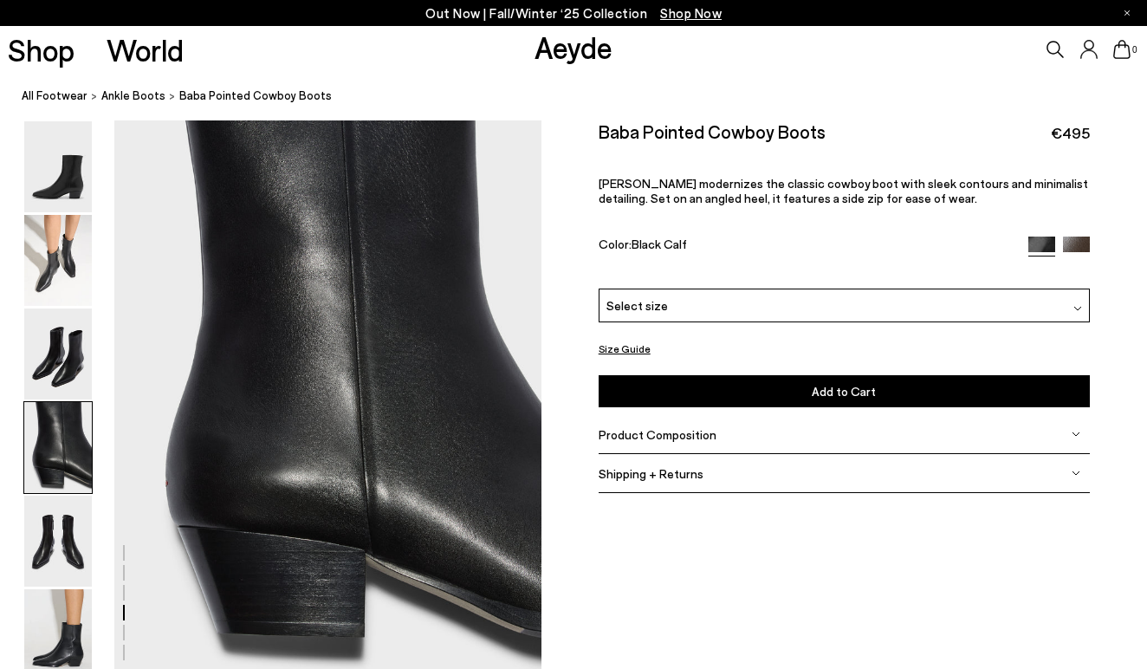
click at [69, 474] on img at bounding box center [58, 447] width 68 height 91
click at [59, 524] on img at bounding box center [58, 540] width 68 height 91
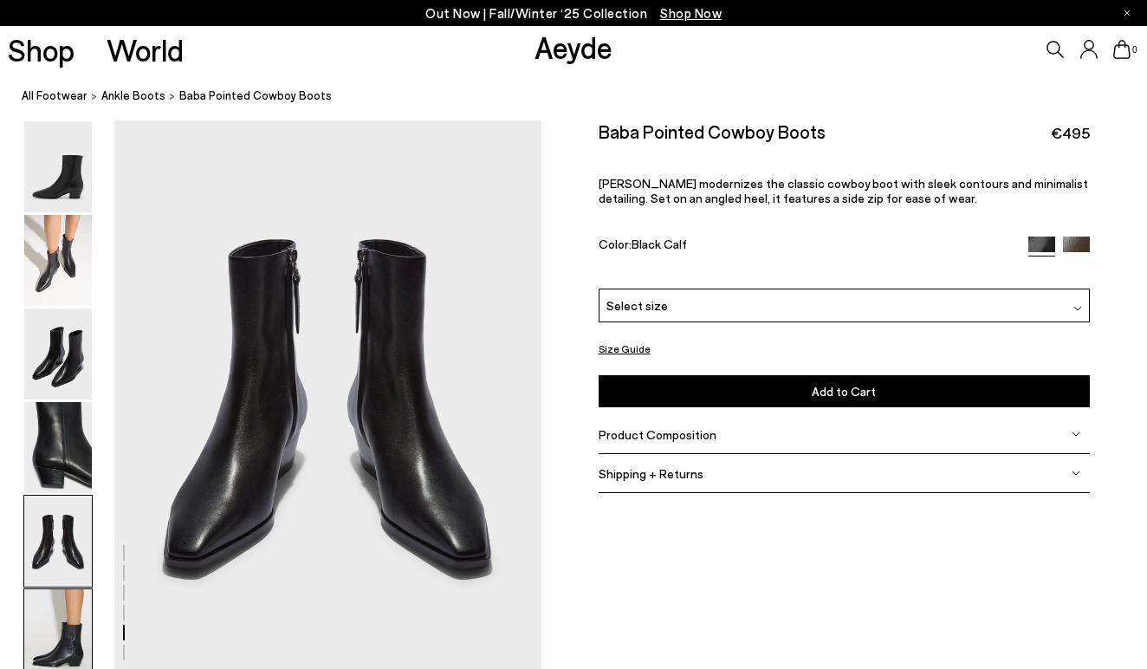
click at [56, 606] on img at bounding box center [58, 634] width 68 height 91
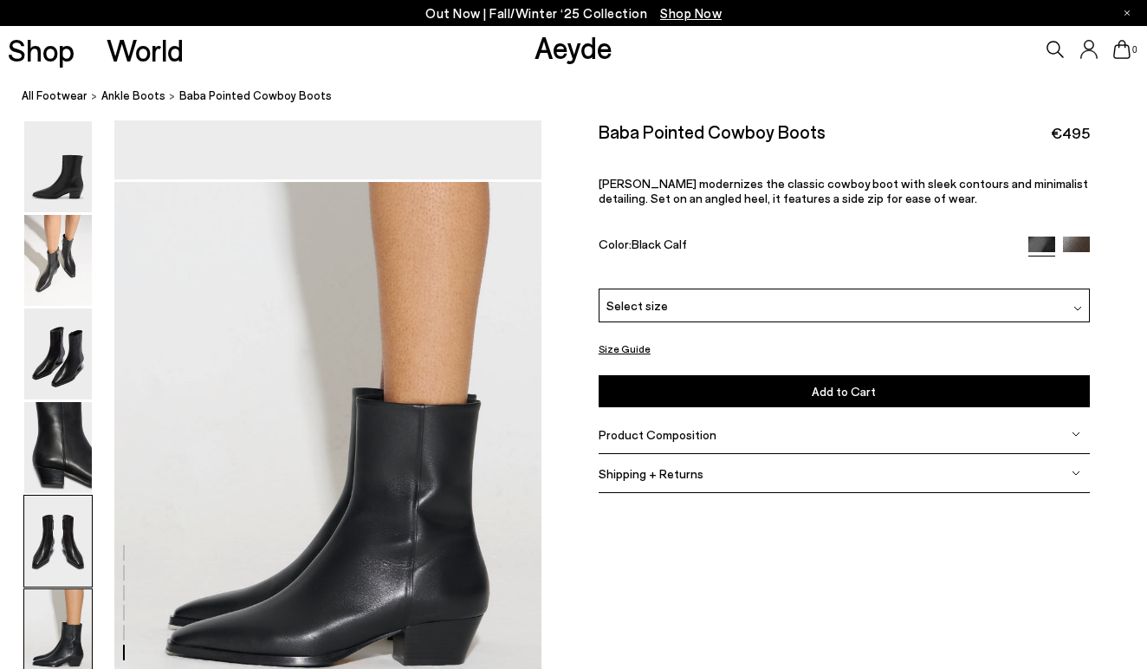
scroll to position [2795, 1]
click at [61, 222] on img at bounding box center [58, 260] width 68 height 91
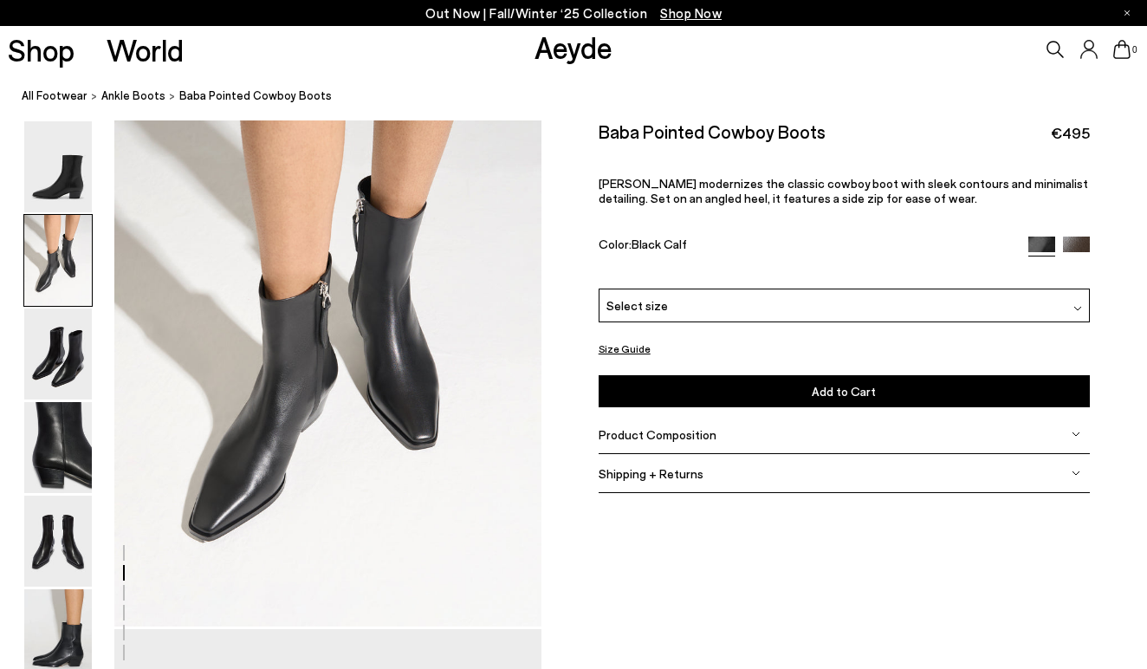
scroll to position [572, 0]
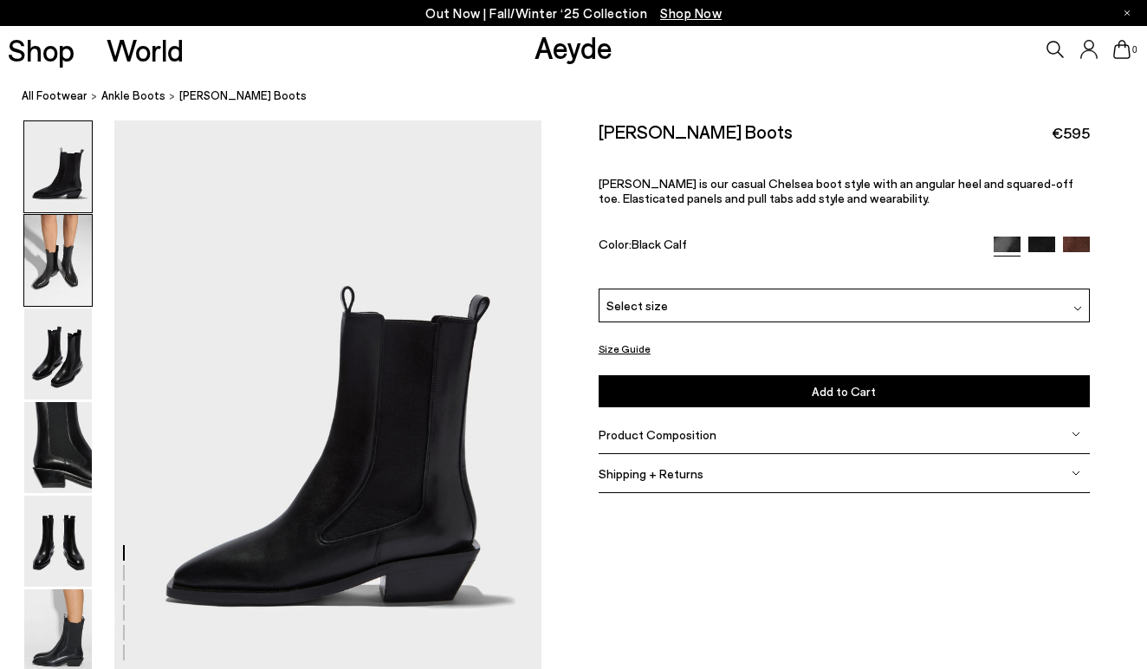
click at [59, 237] on img at bounding box center [58, 260] width 68 height 91
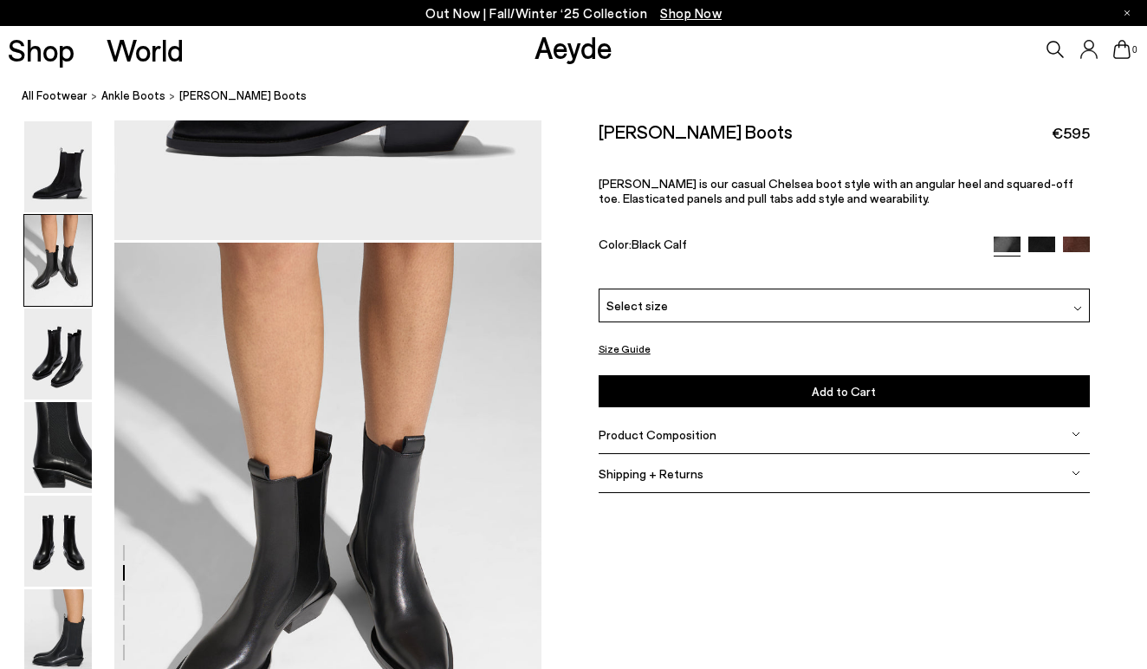
scroll to position [572, 0]
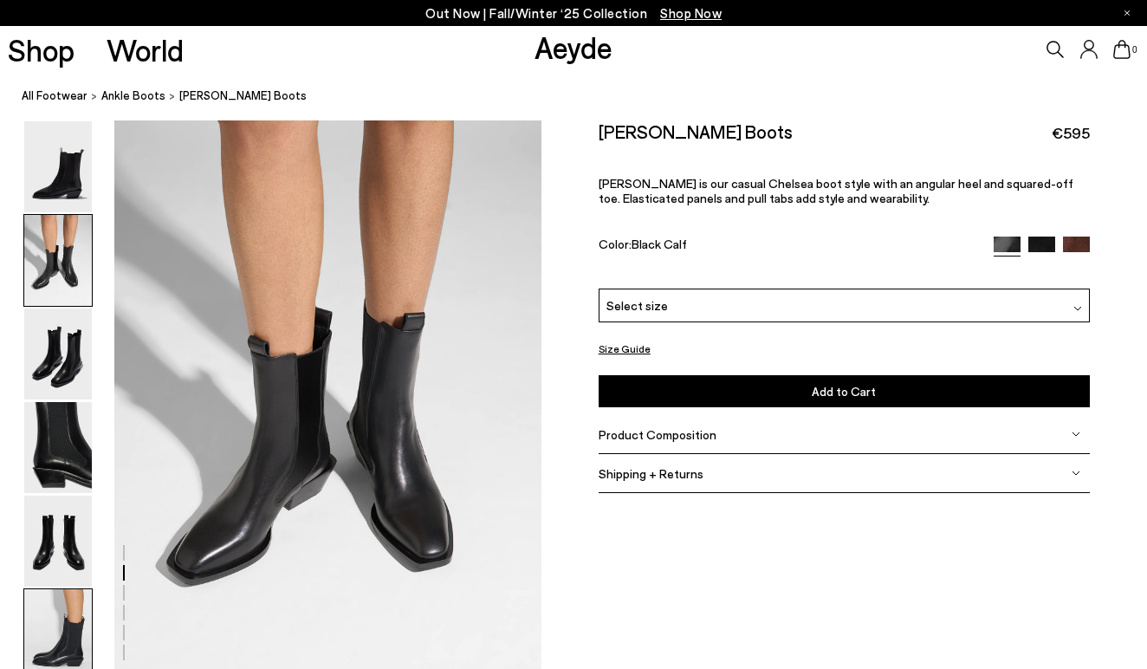
click at [61, 620] on img at bounding box center [58, 634] width 68 height 91
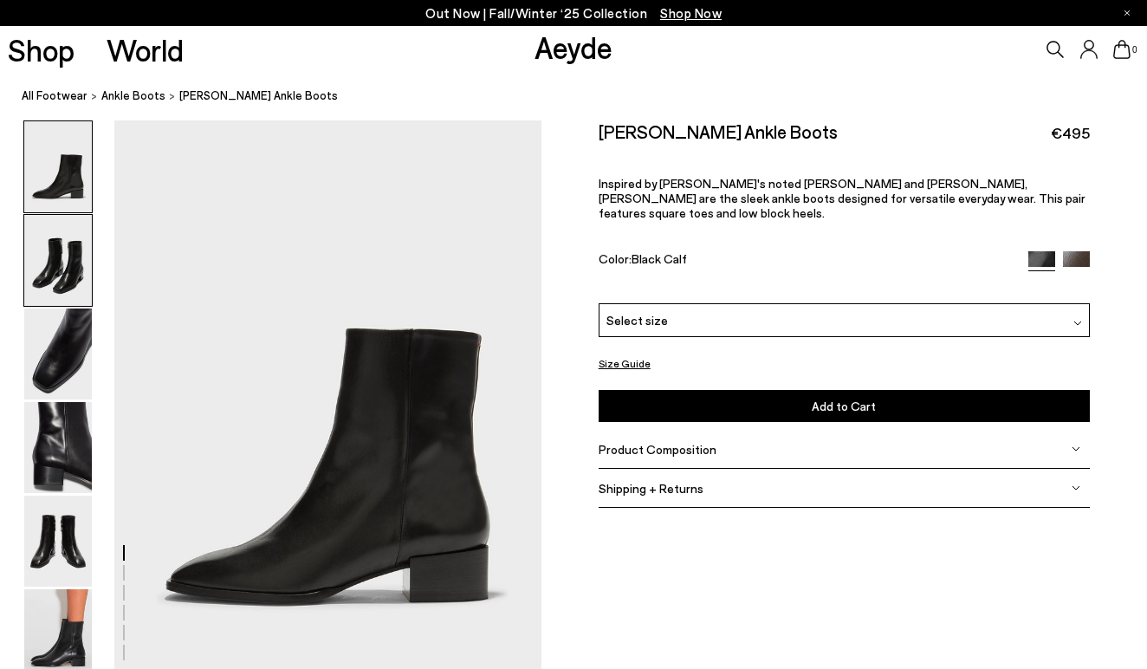
click at [57, 266] on img at bounding box center [58, 260] width 68 height 91
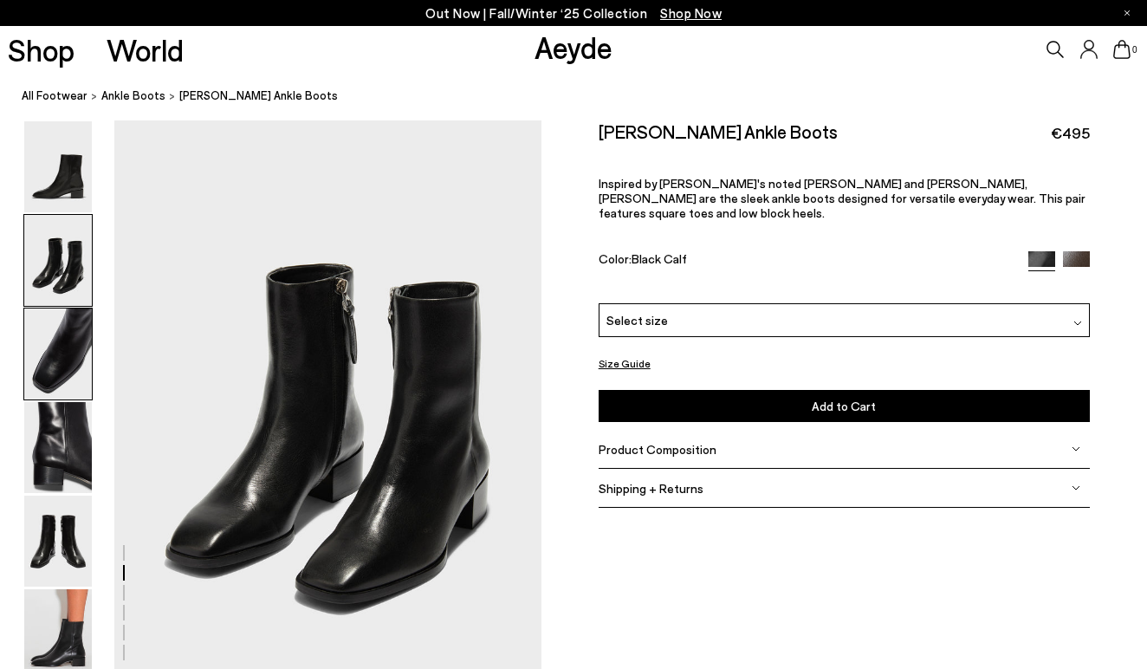
click at [59, 331] on img at bounding box center [58, 353] width 68 height 91
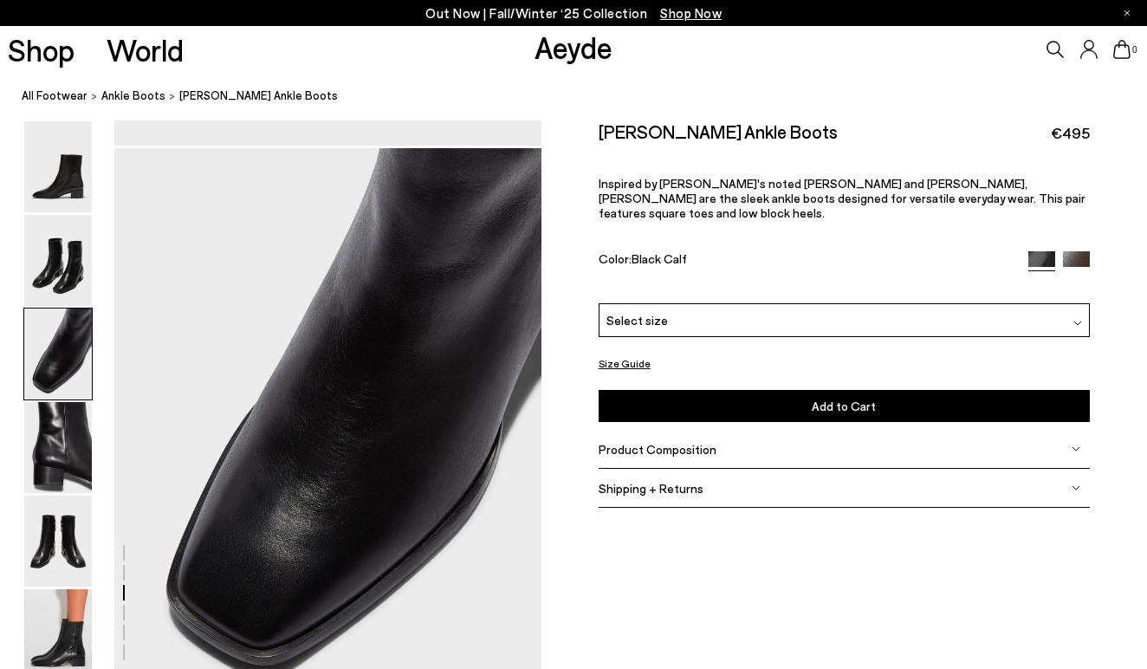
scroll to position [1143, 0]
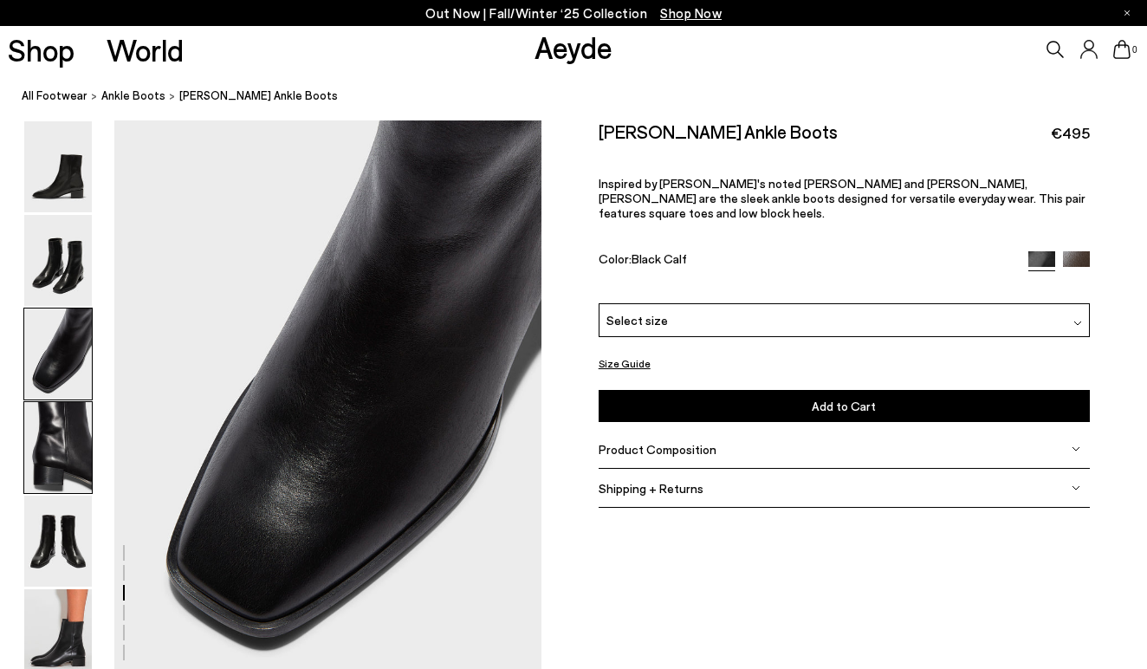
click at [53, 429] on img at bounding box center [58, 447] width 68 height 91
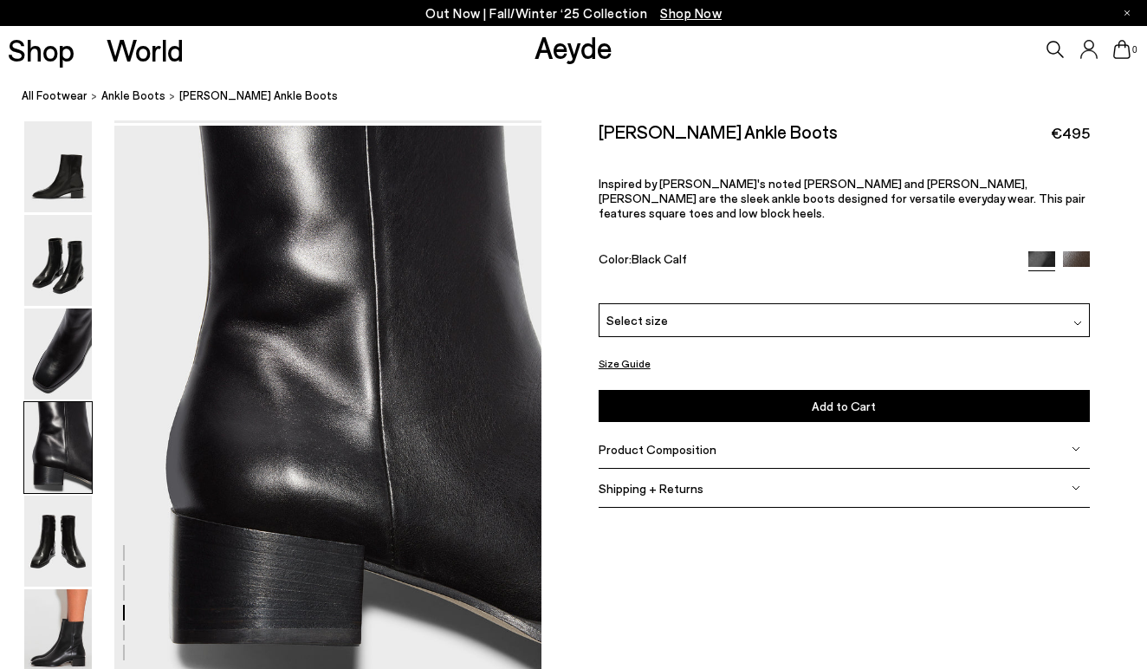
scroll to position [1715, 0]
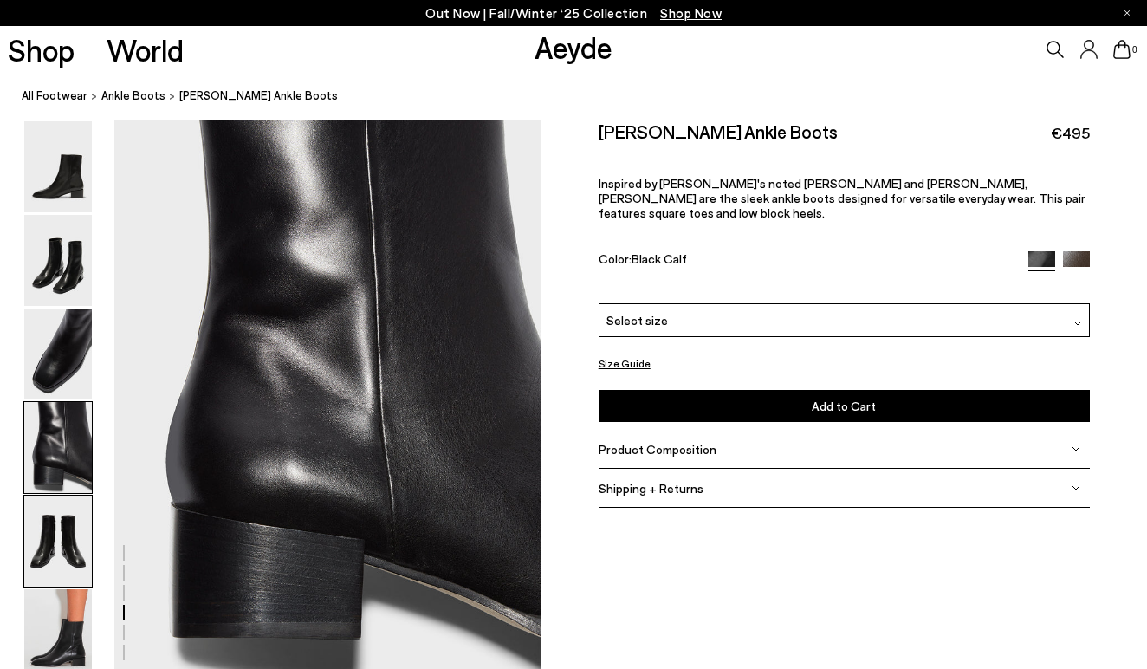
click at [54, 537] on img at bounding box center [58, 540] width 68 height 91
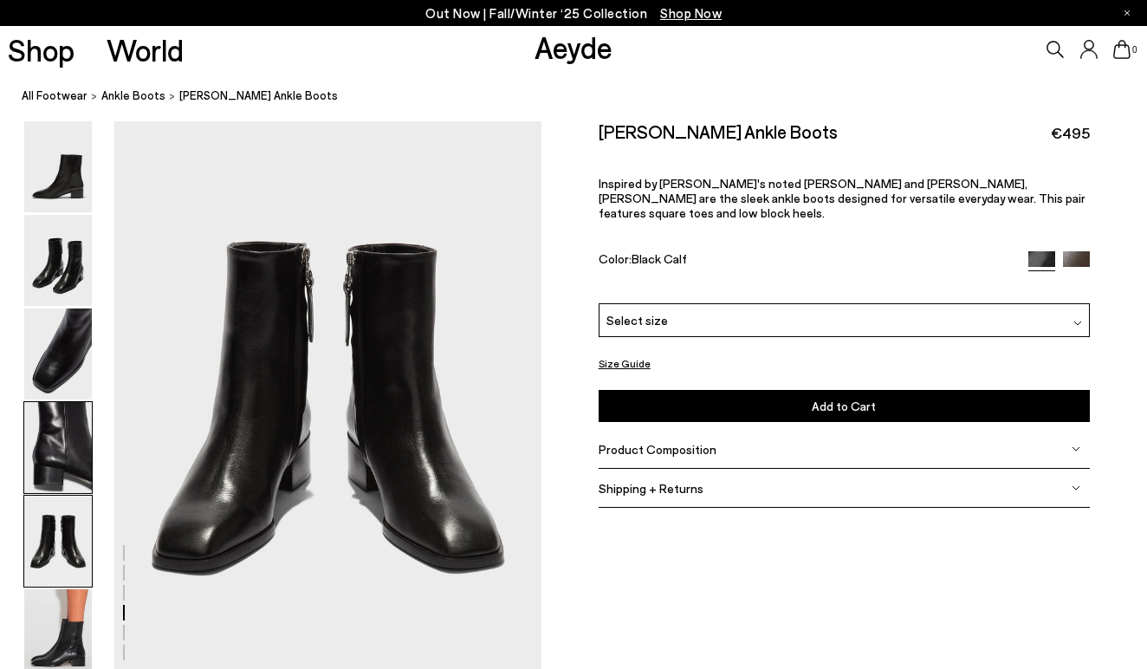
scroll to position [2286, 0]
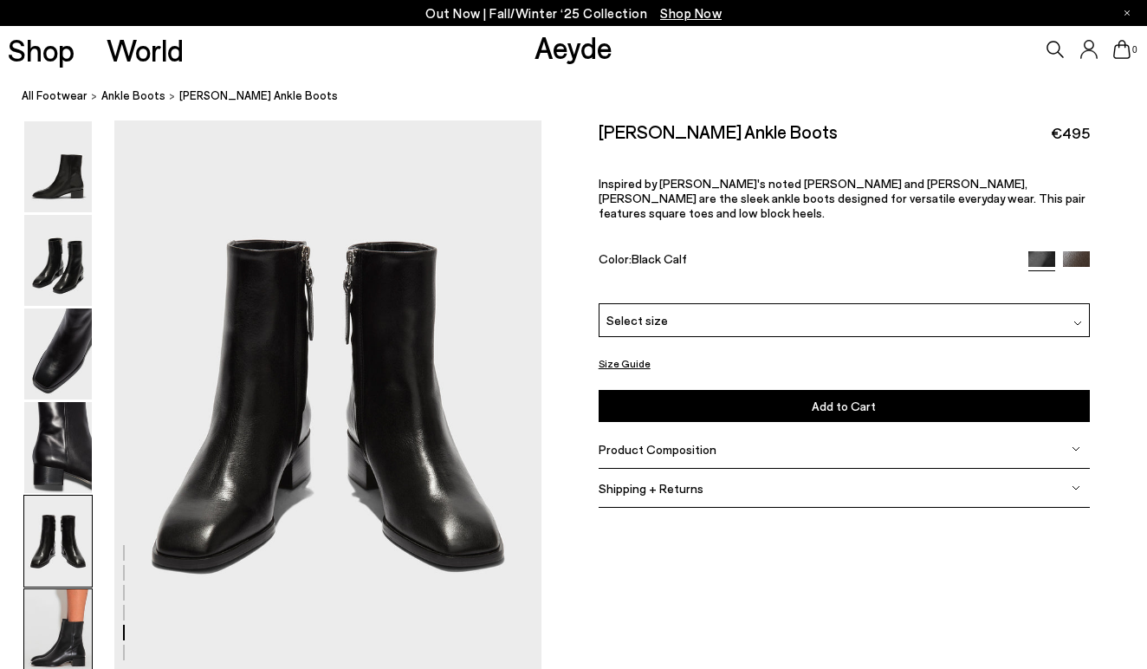
click at [61, 632] on img at bounding box center [58, 634] width 68 height 91
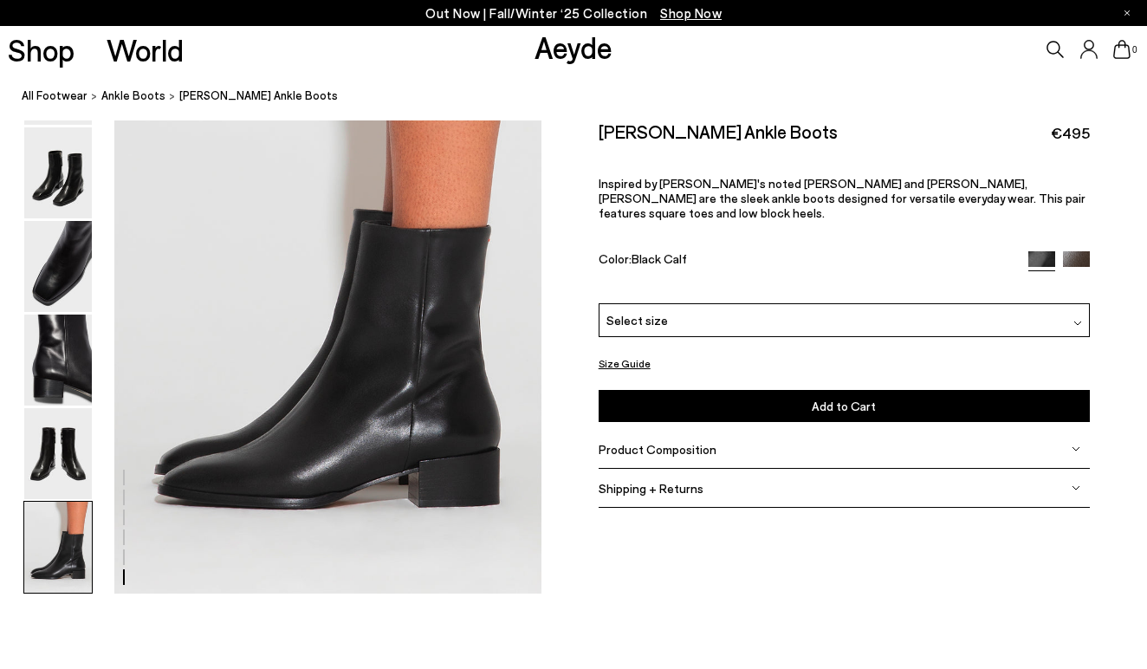
scroll to position [2976, 0]
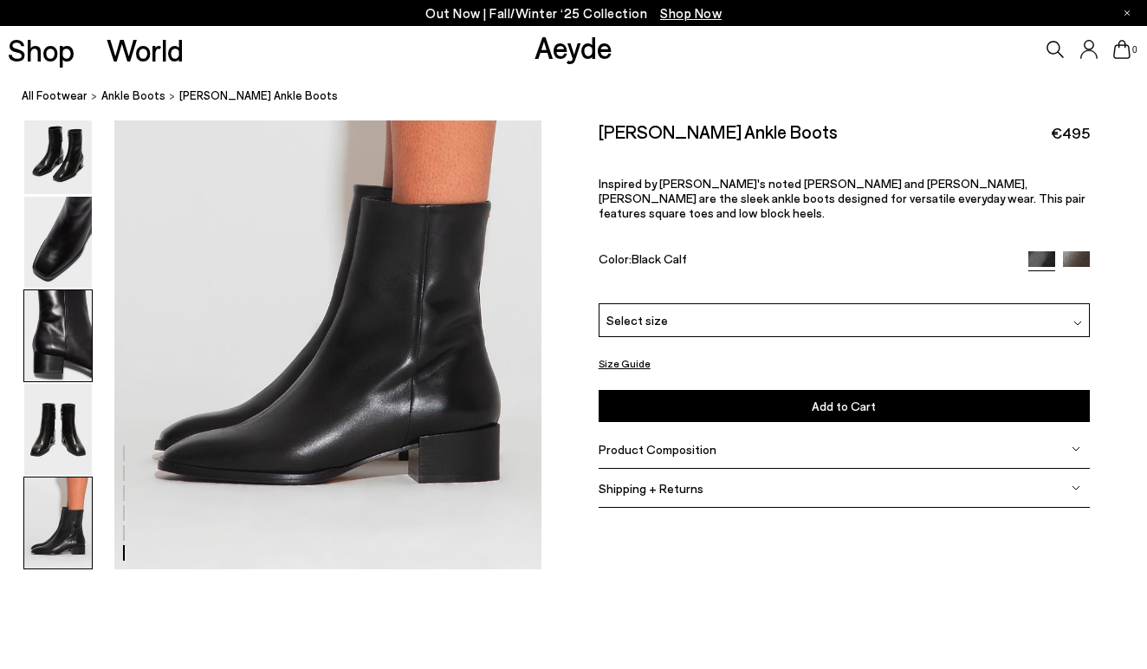
click at [74, 335] on img at bounding box center [58, 335] width 68 height 91
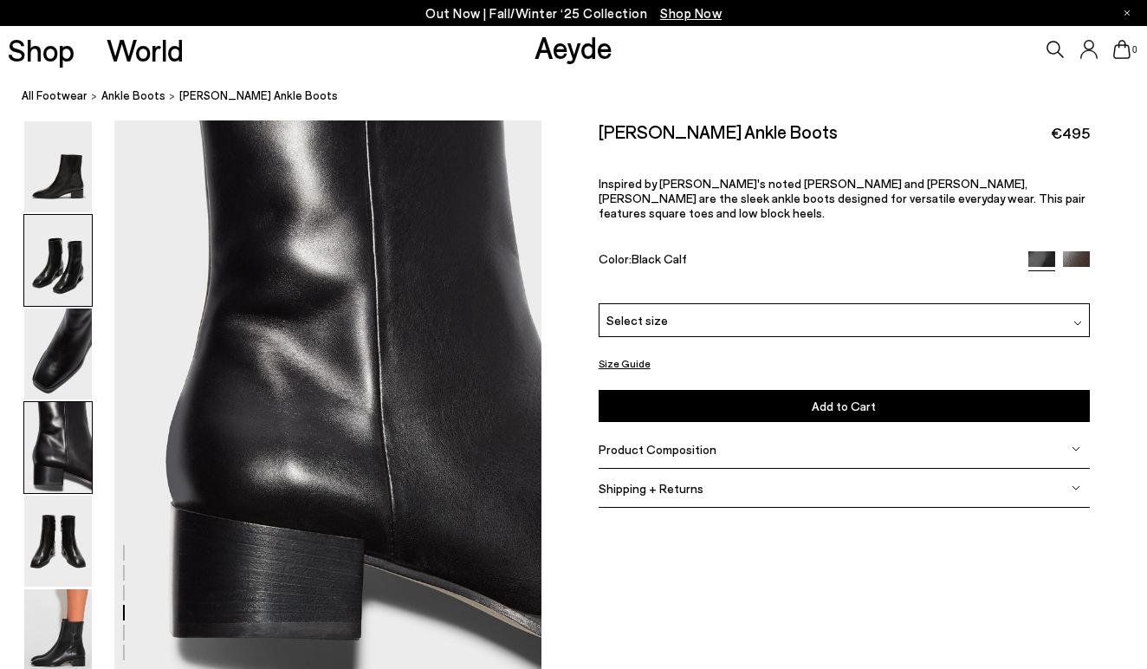
click at [66, 242] on img at bounding box center [58, 260] width 68 height 91
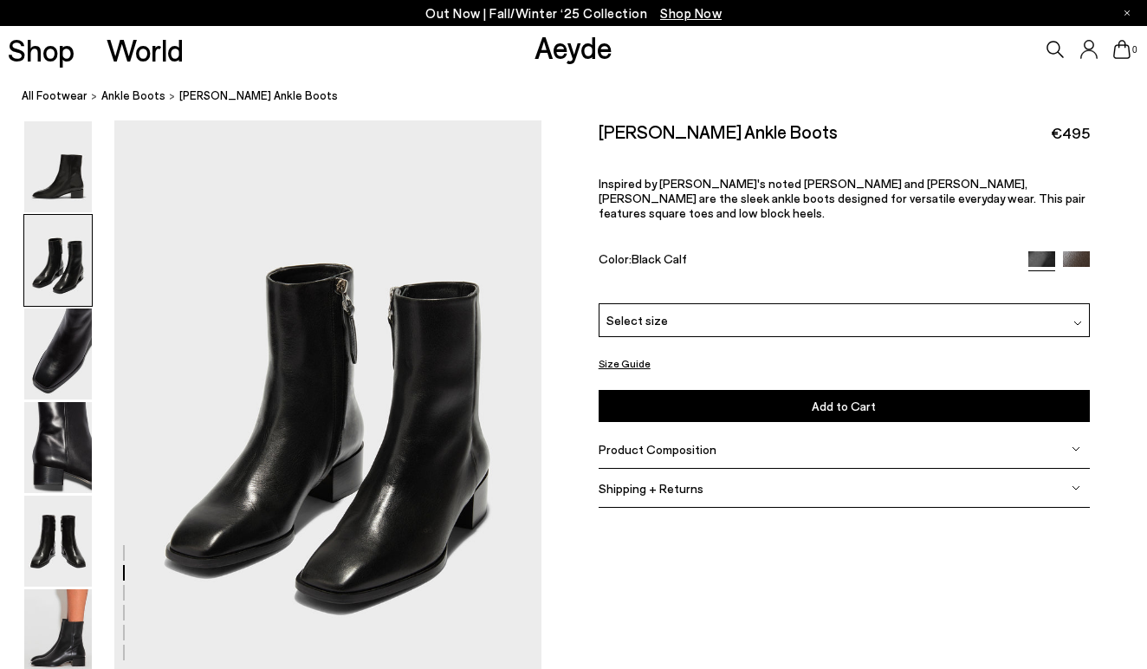
click at [1076, 311] on div at bounding box center [1077, 320] width 9 height 18
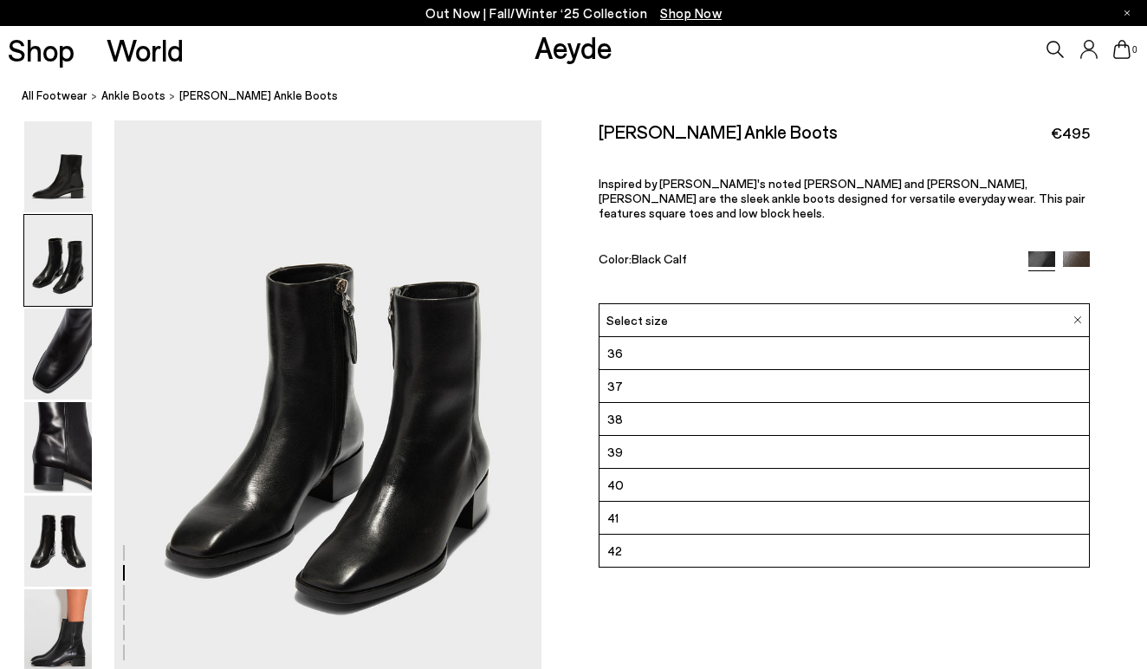
click at [991, 405] on li "38" at bounding box center [843, 419] width 489 height 33
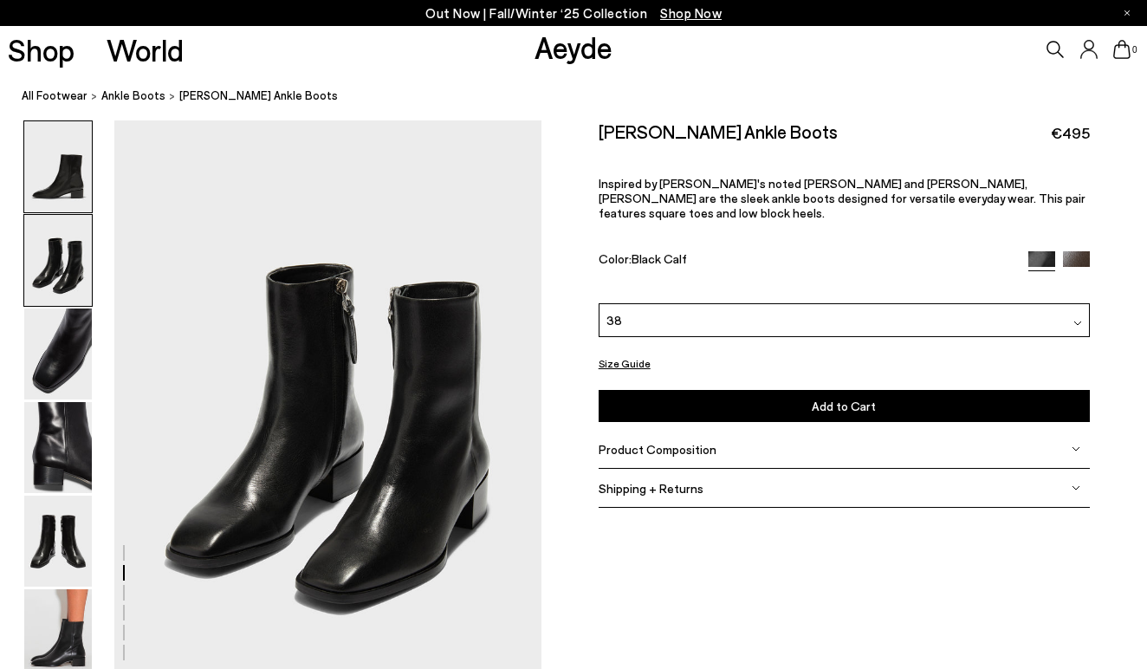
click at [78, 194] on img at bounding box center [58, 166] width 68 height 91
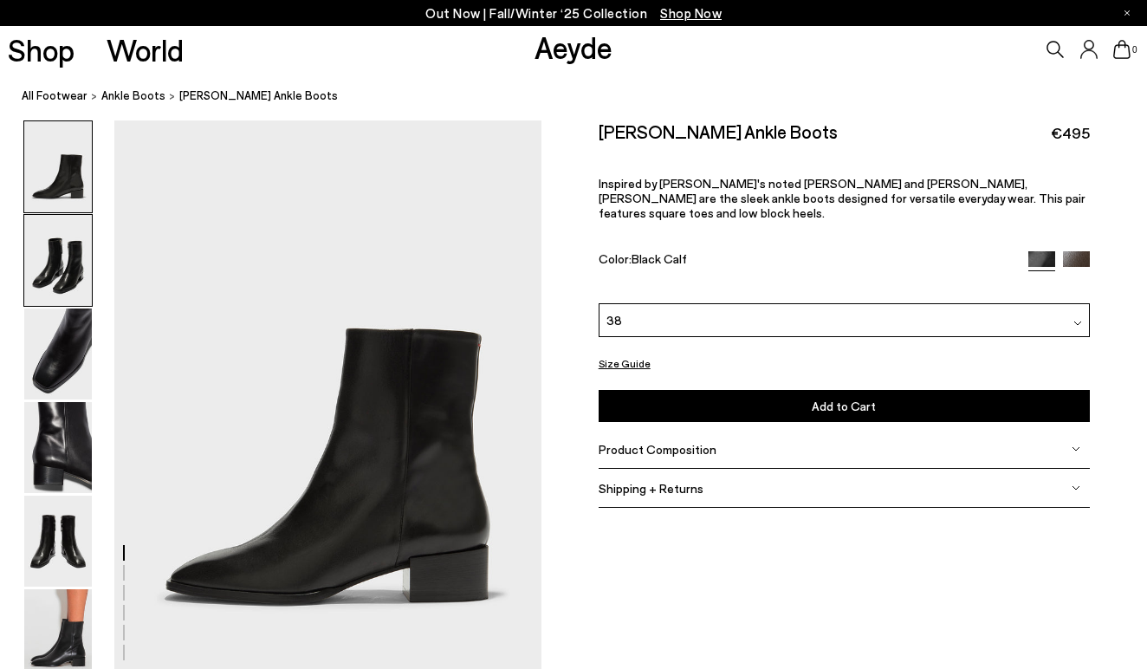
click at [78, 245] on img at bounding box center [58, 260] width 68 height 91
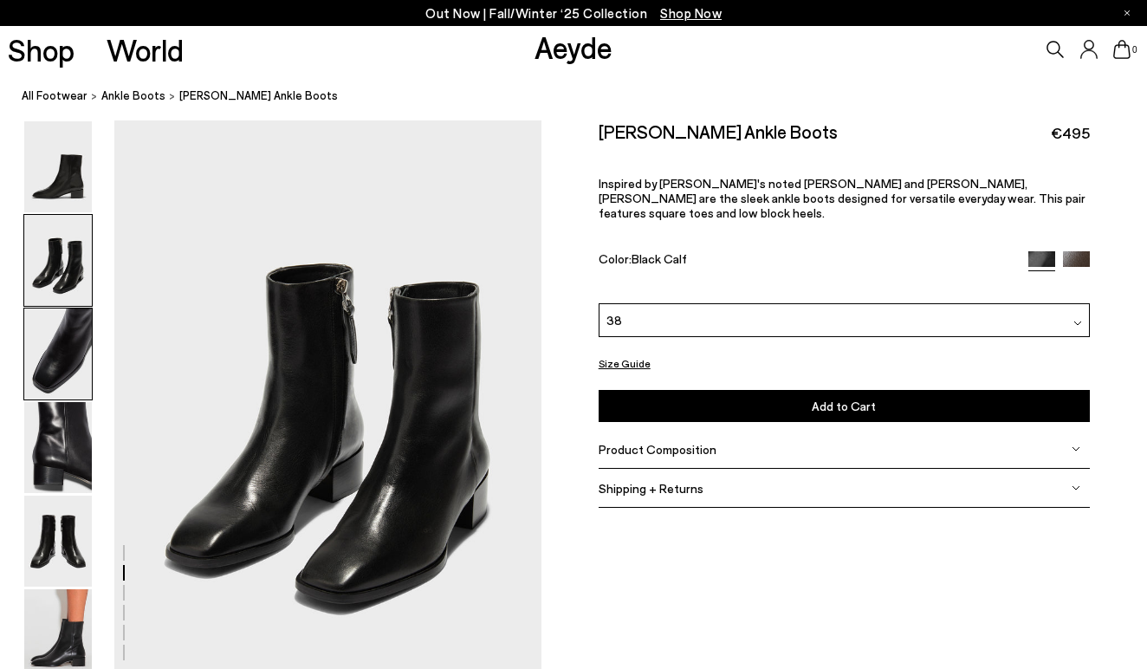
click at [73, 320] on img at bounding box center [58, 353] width 68 height 91
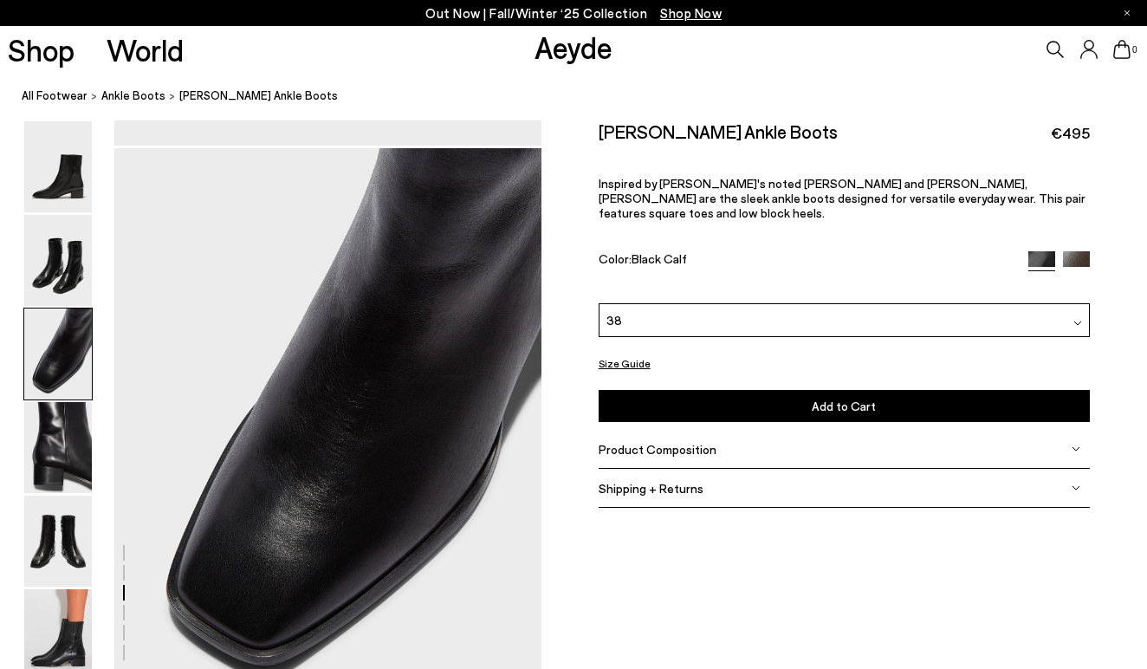
scroll to position [1143, 0]
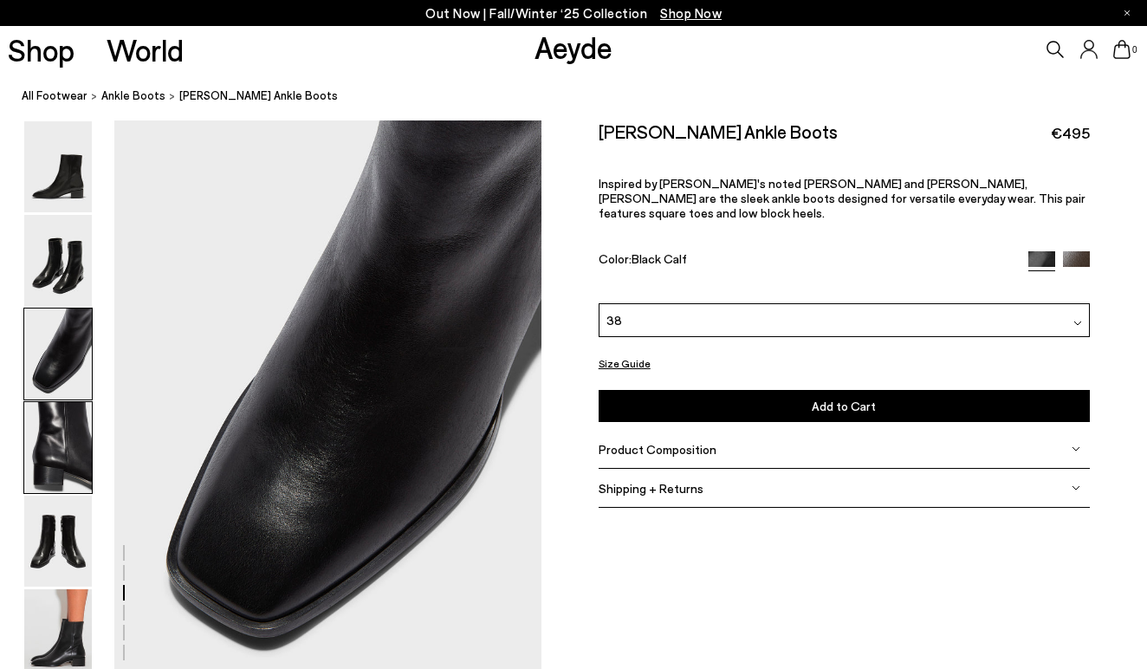
click at [61, 435] on img at bounding box center [58, 447] width 68 height 91
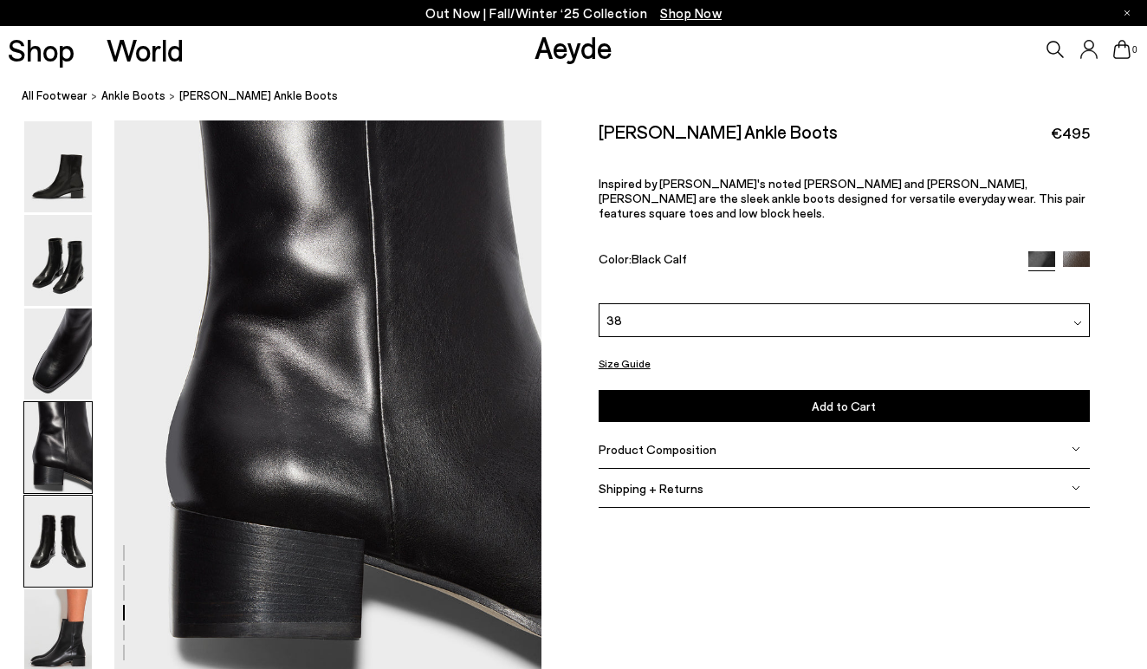
click at [64, 515] on img at bounding box center [58, 540] width 68 height 91
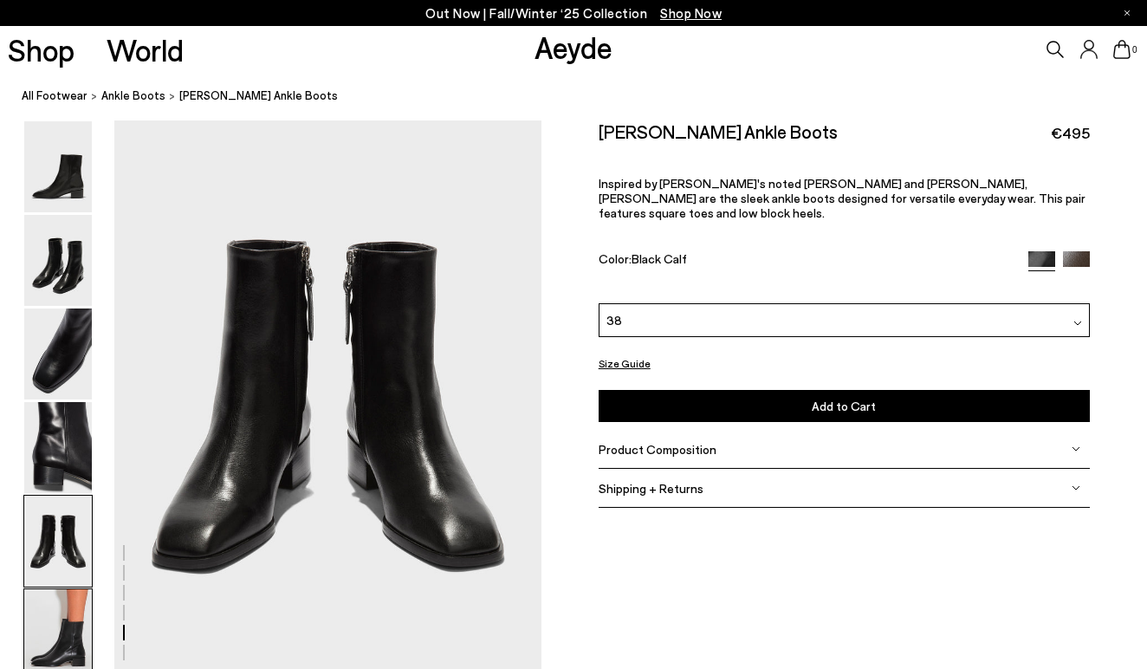
click at [55, 591] on img at bounding box center [58, 634] width 68 height 91
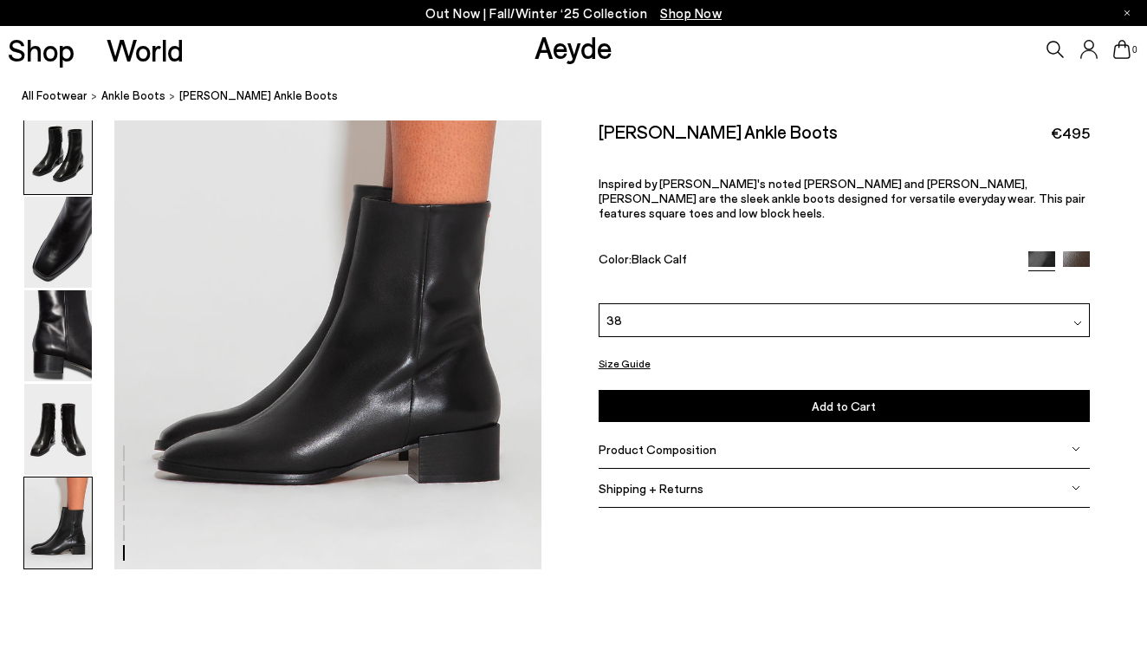
click at [80, 186] on img at bounding box center [58, 148] width 68 height 91
